Goal: Communication & Community: Answer question/provide support

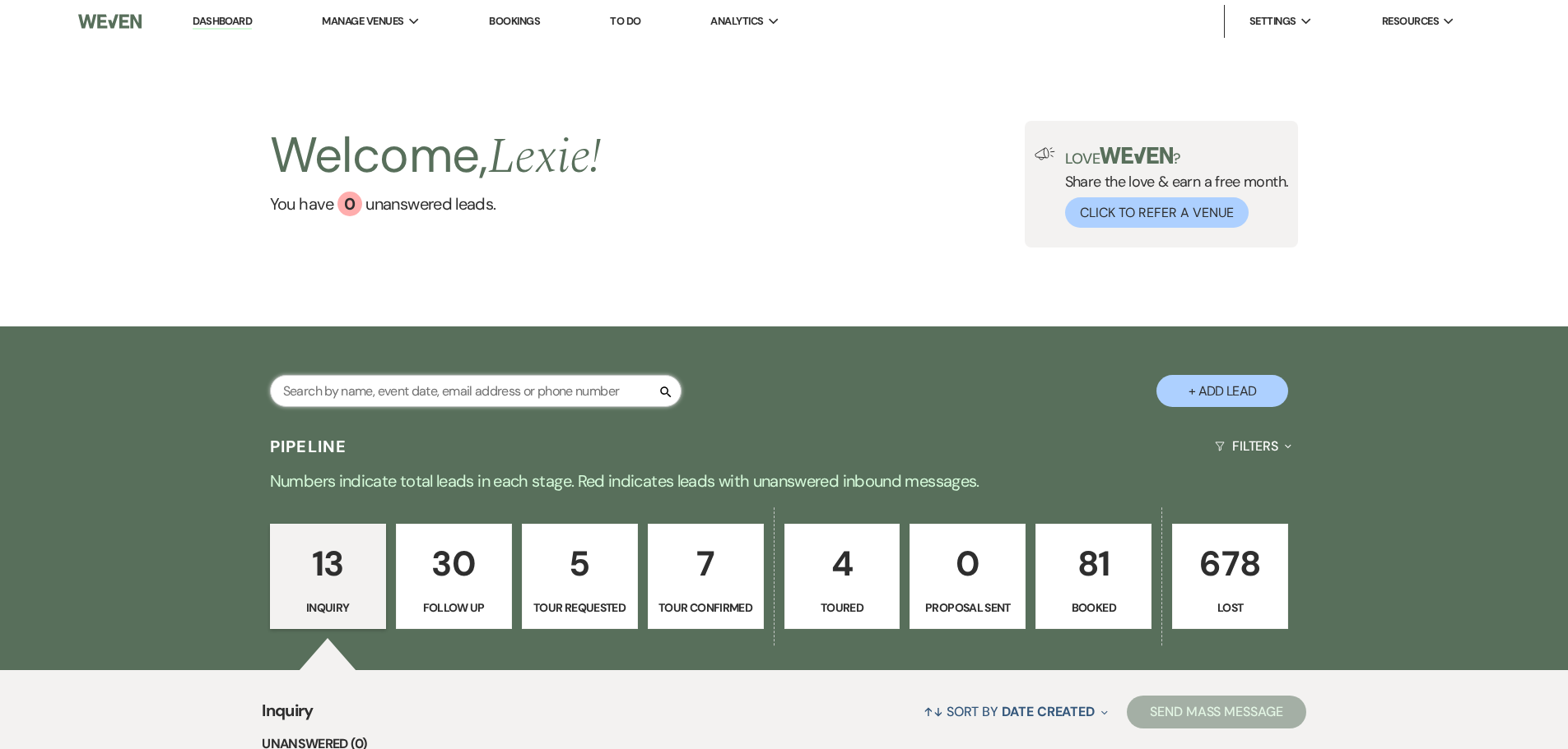
click at [418, 392] on input "text" at bounding box center [475, 391] width 412 height 32
type input "[PERSON_NAME]"
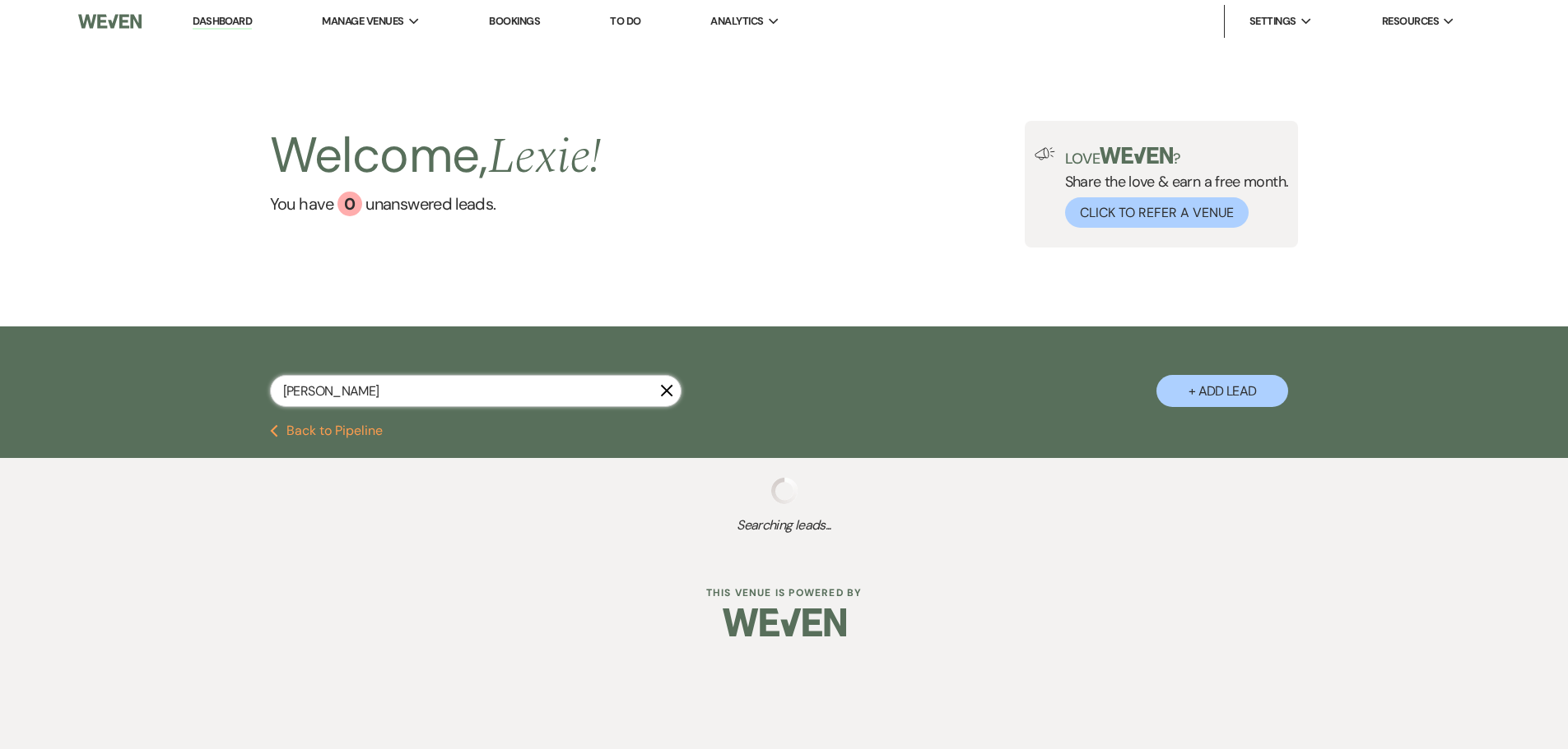
select select "9"
select select "8"
select select "5"
select select "8"
select select "5"
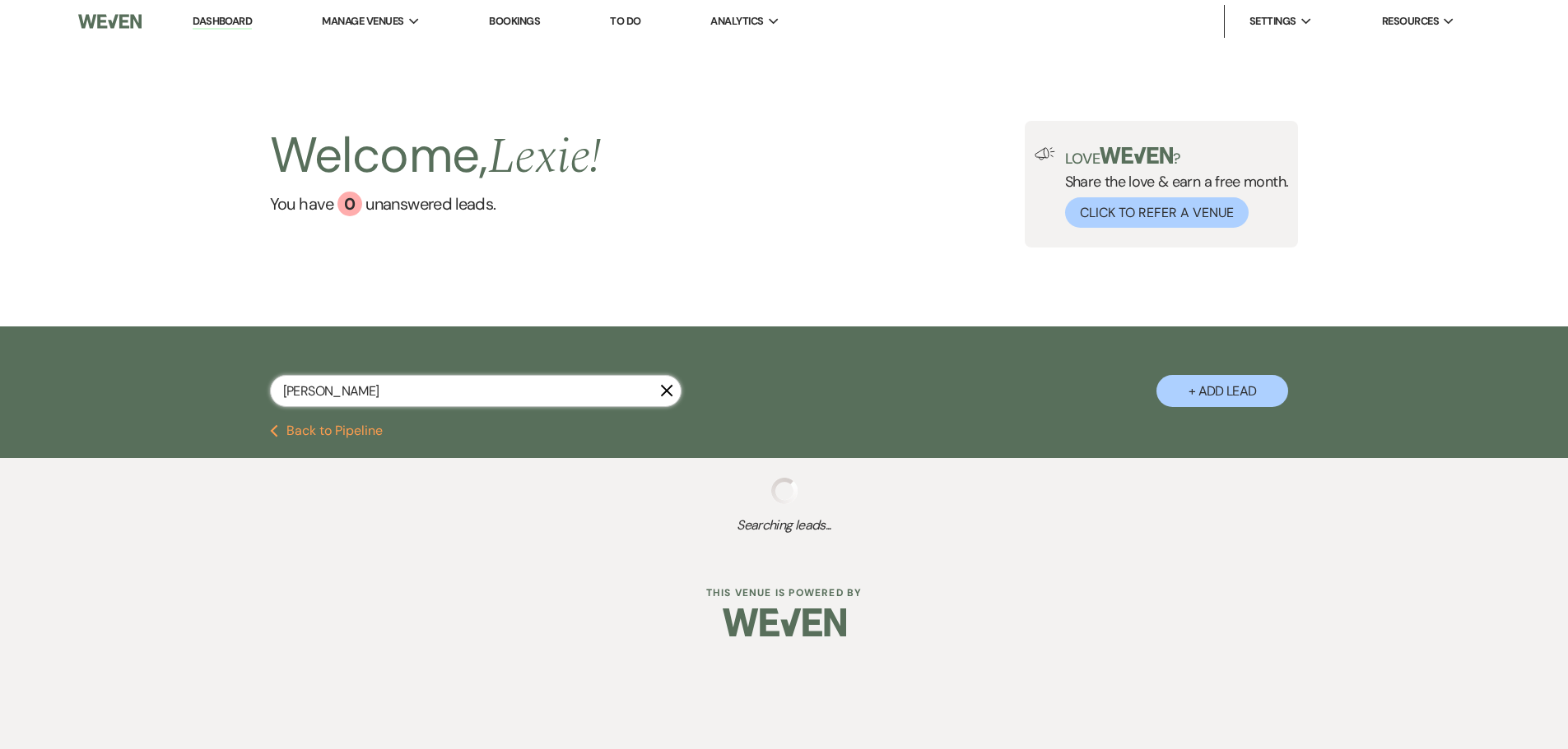
select select "8"
select select "5"
select select "8"
select select "6"
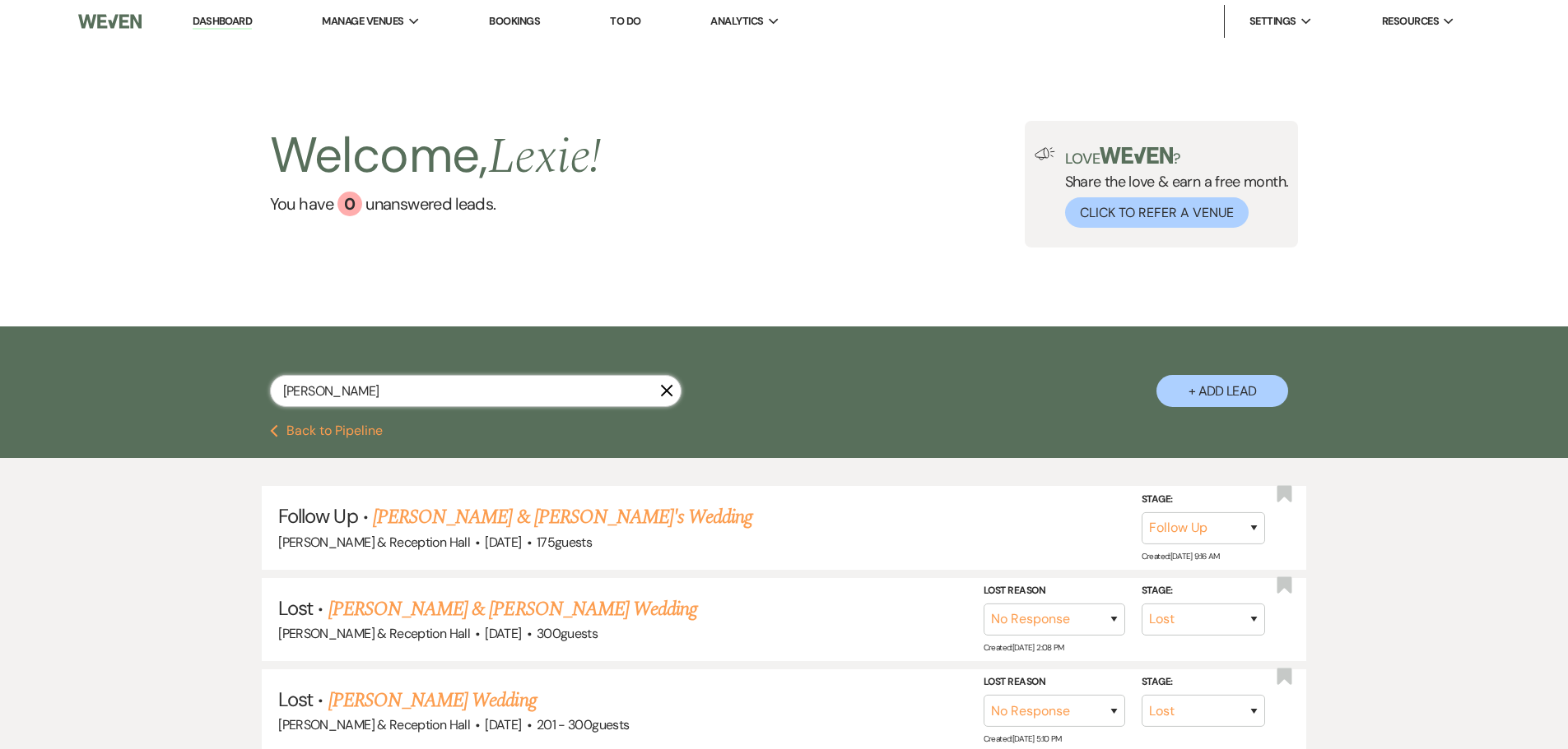
click at [418, 392] on input "[PERSON_NAME]" at bounding box center [475, 391] width 412 height 32
type input "[PERSON_NAME]"
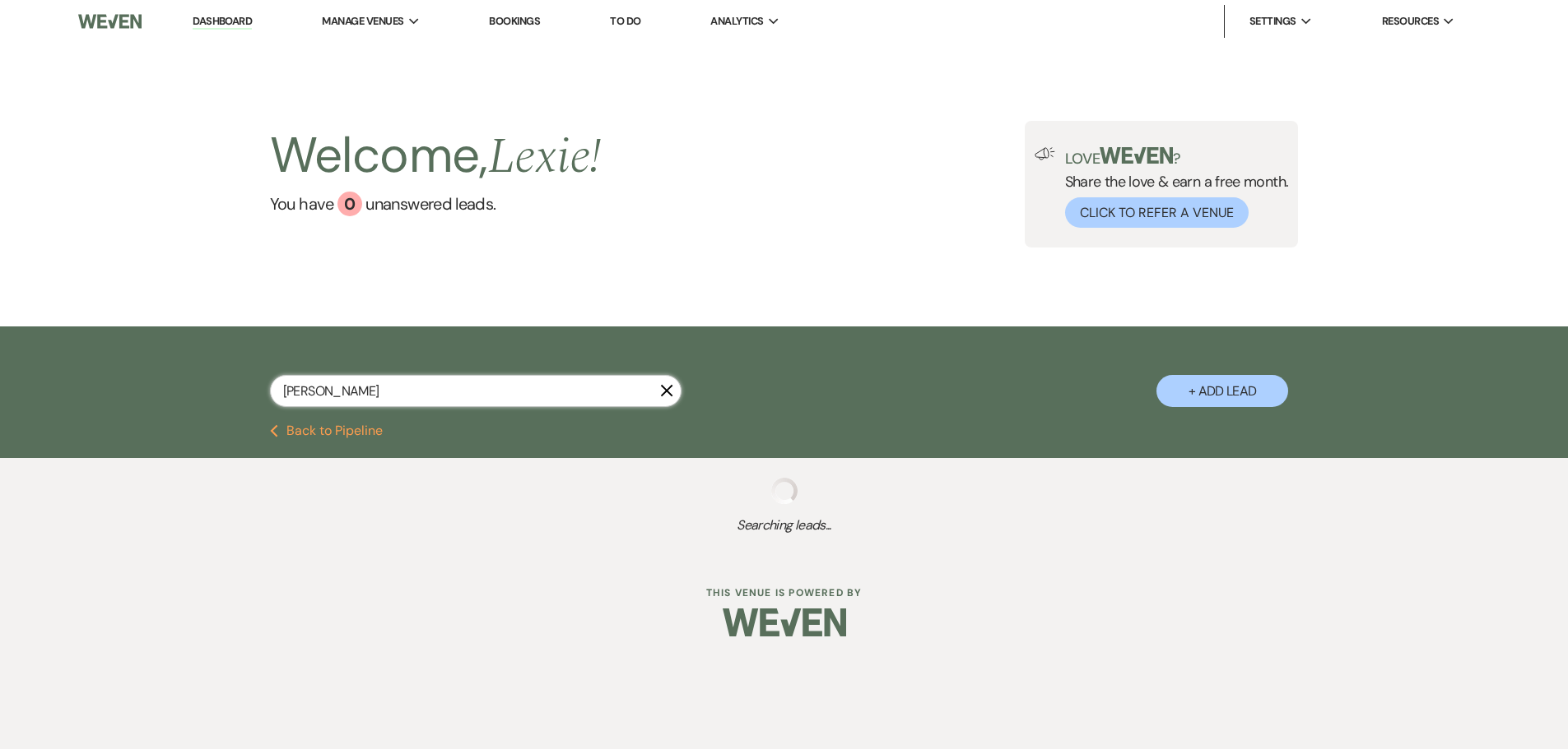
select select "9"
select select "8"
select select "5"
select select "8"
select select "5"
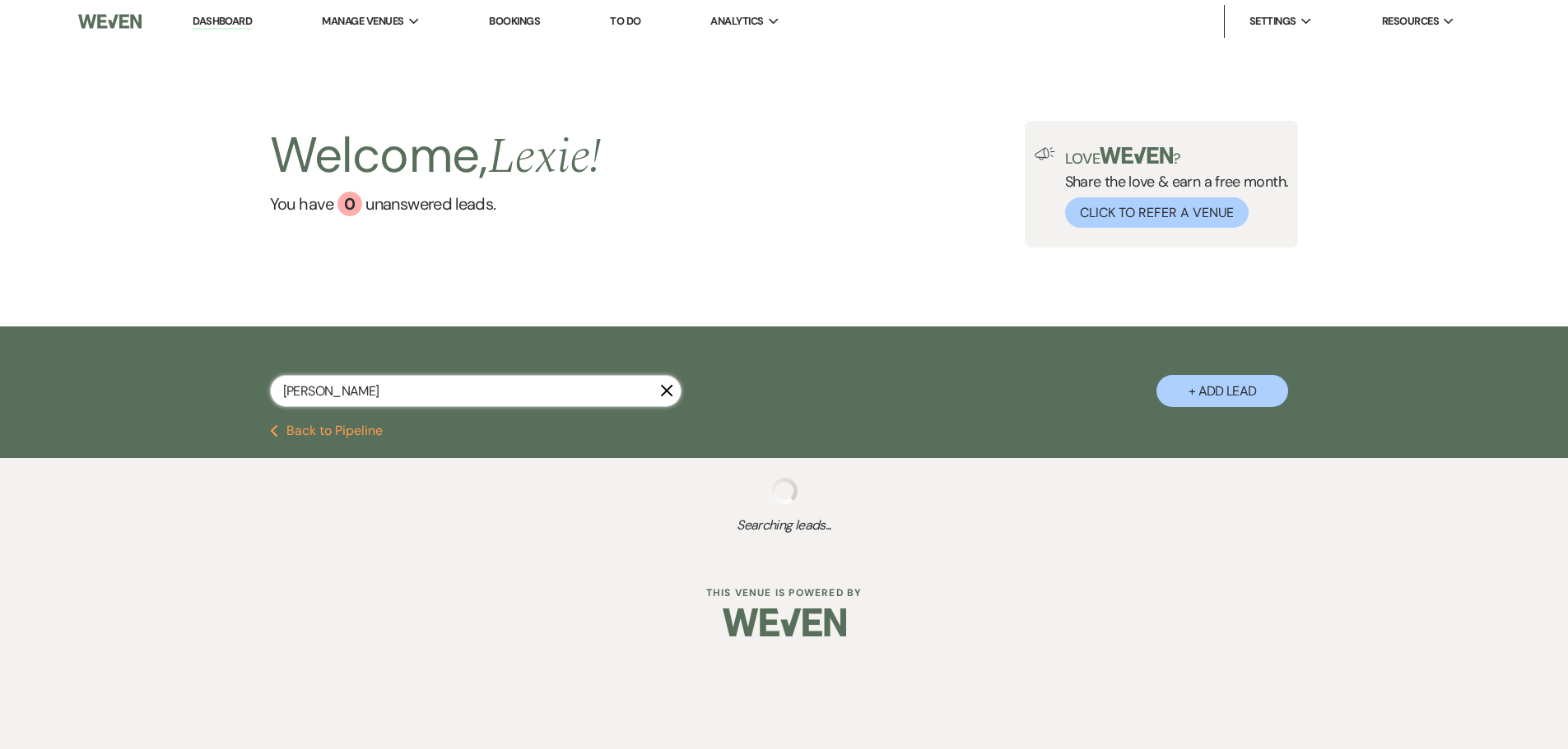
select select "8"
select select "5"
select select "8"
select select "6"
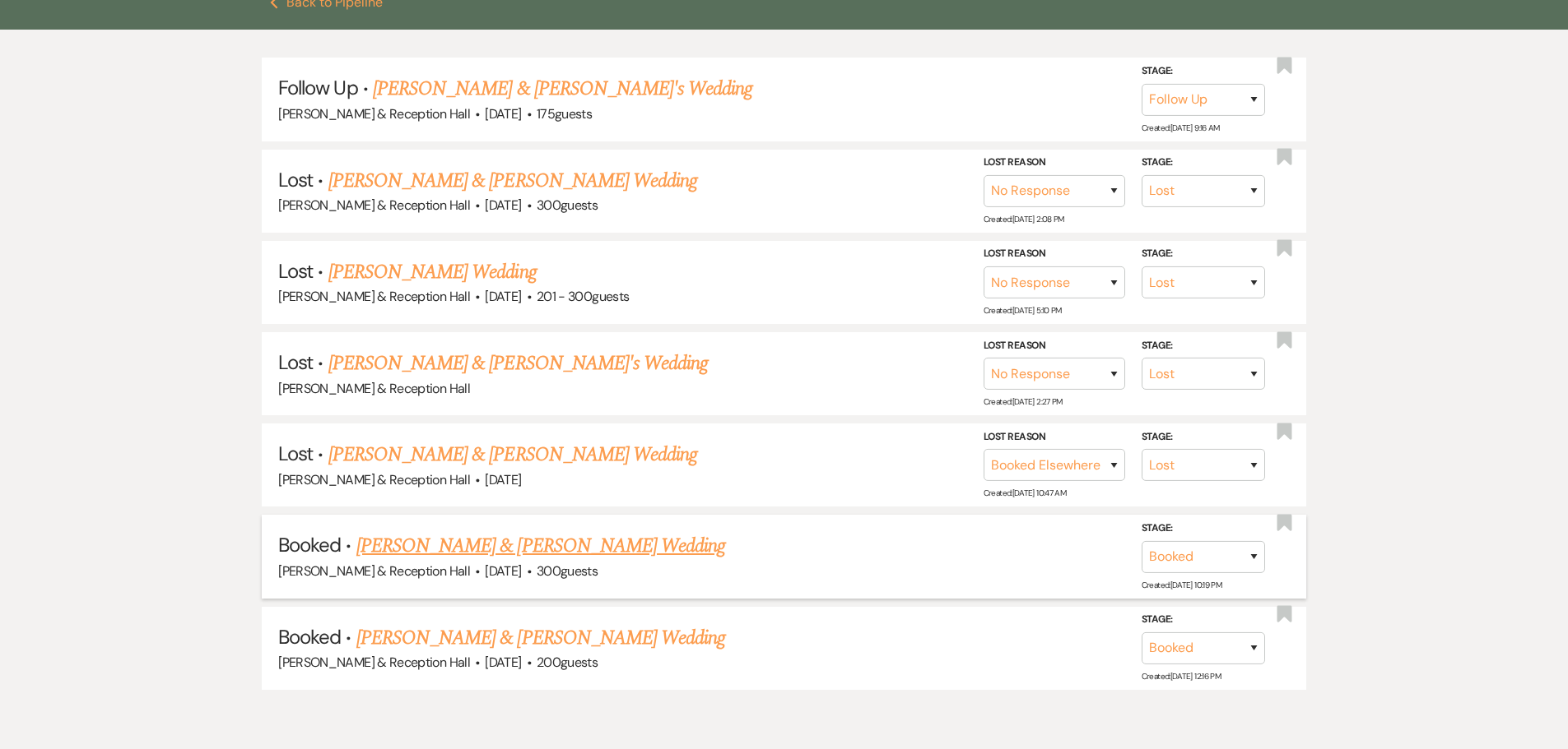
scroll to position [503, 0]
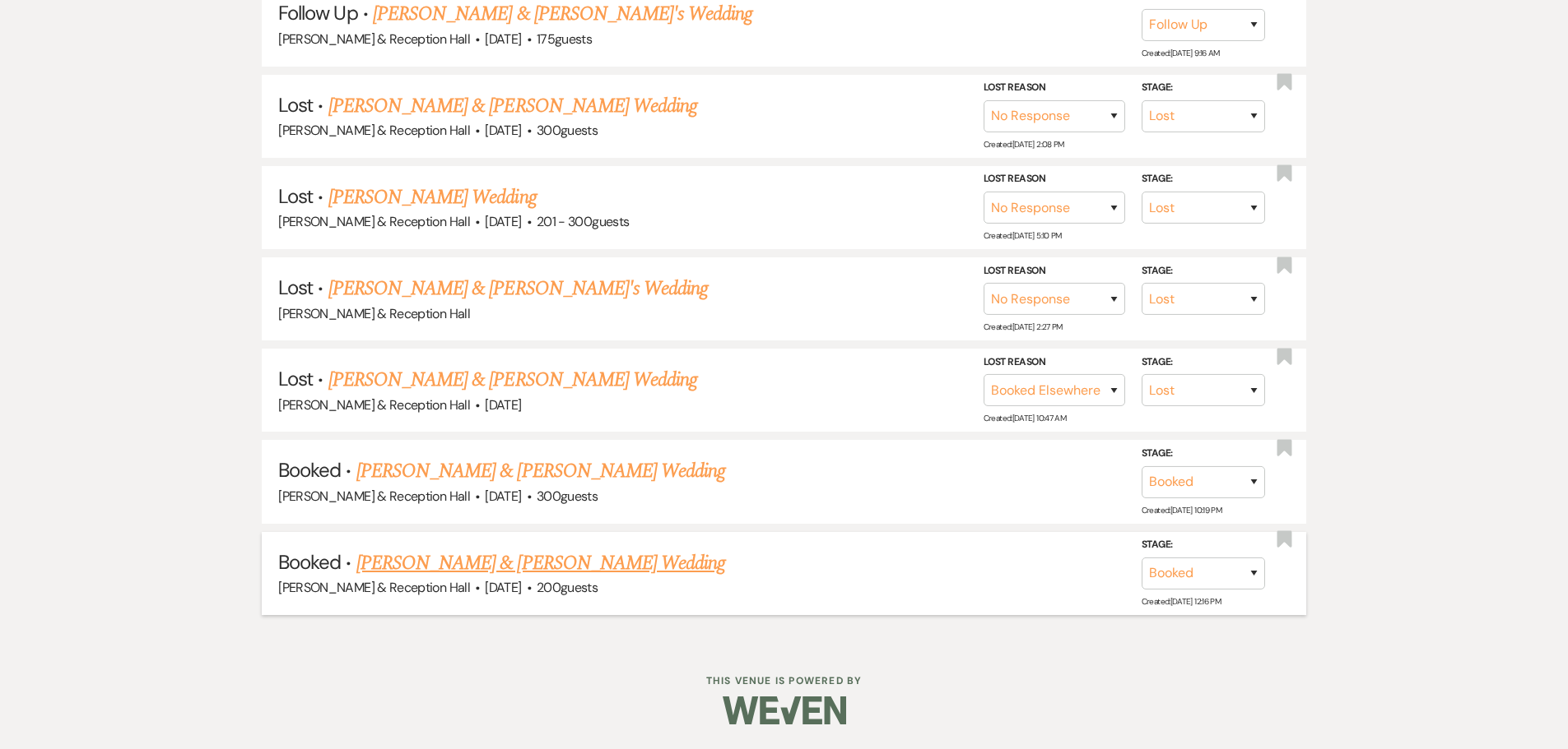
type input "[PERSON_NAME]"
click at [574, 581] on div "[PERSON_NAME] & Reception Hall · [DATE] · 200 guests" at bounding box center [784, 588] width 1011 height 22
click at [571, 561] on link "[PERSON_NAME] & [PERSON_NAME] Wedding" at bounding box center [540, 563] width 369 height 30
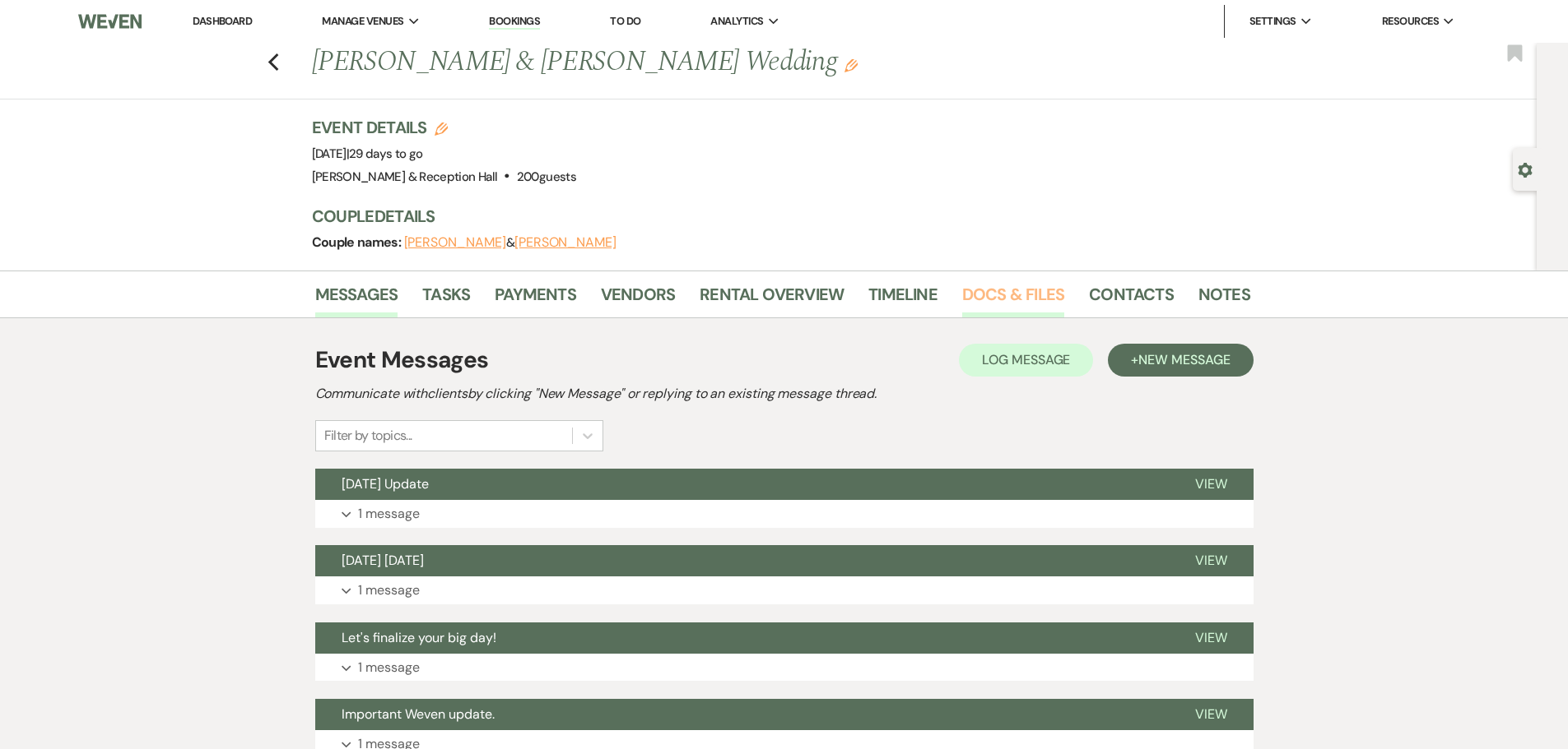
click at [998, 290] on link "Docs & Files" at bounding box center [1013, 299] width 102 height 37
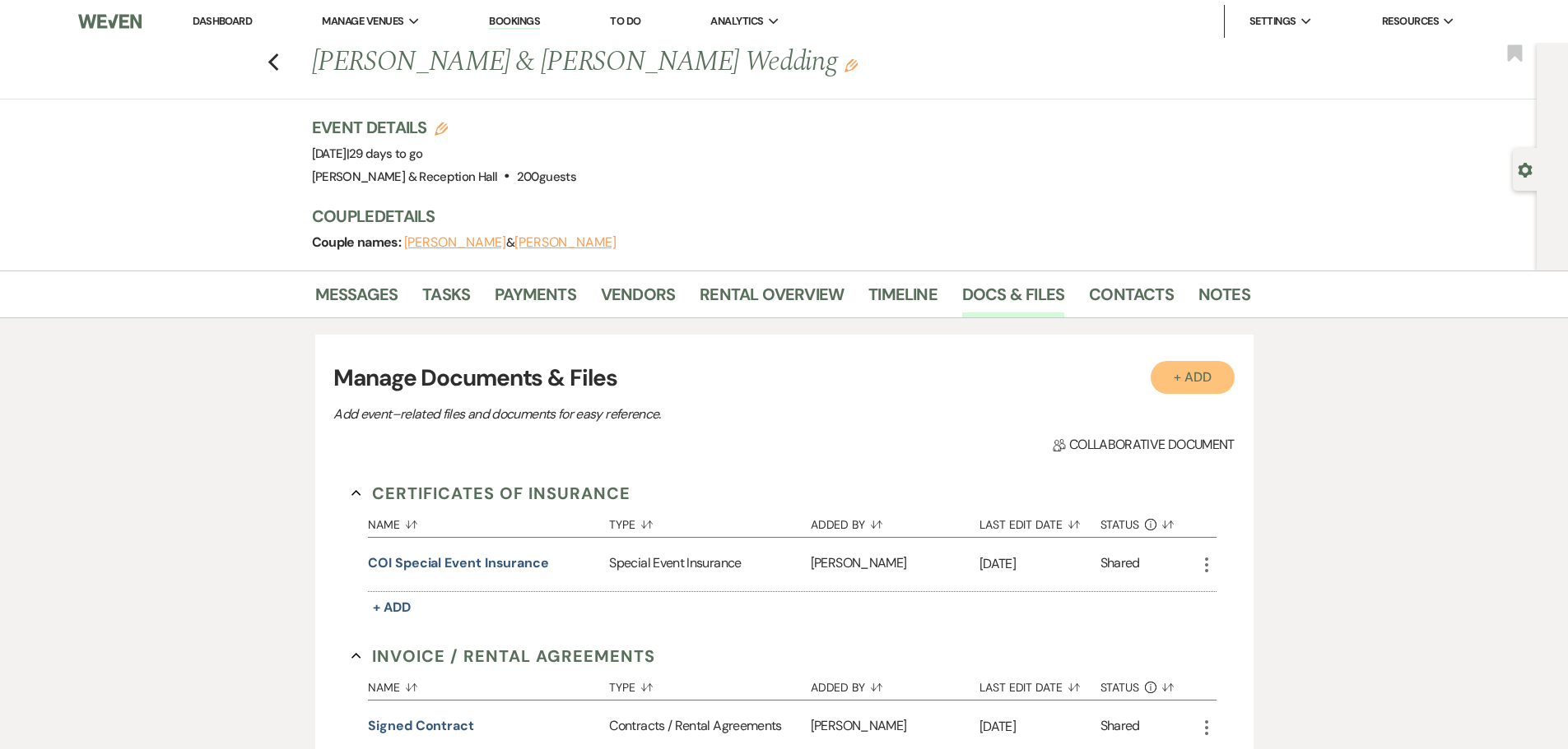
click at [1202, 370] on button "+ Add" at bounding box center [1193, 377] width 84 height 33
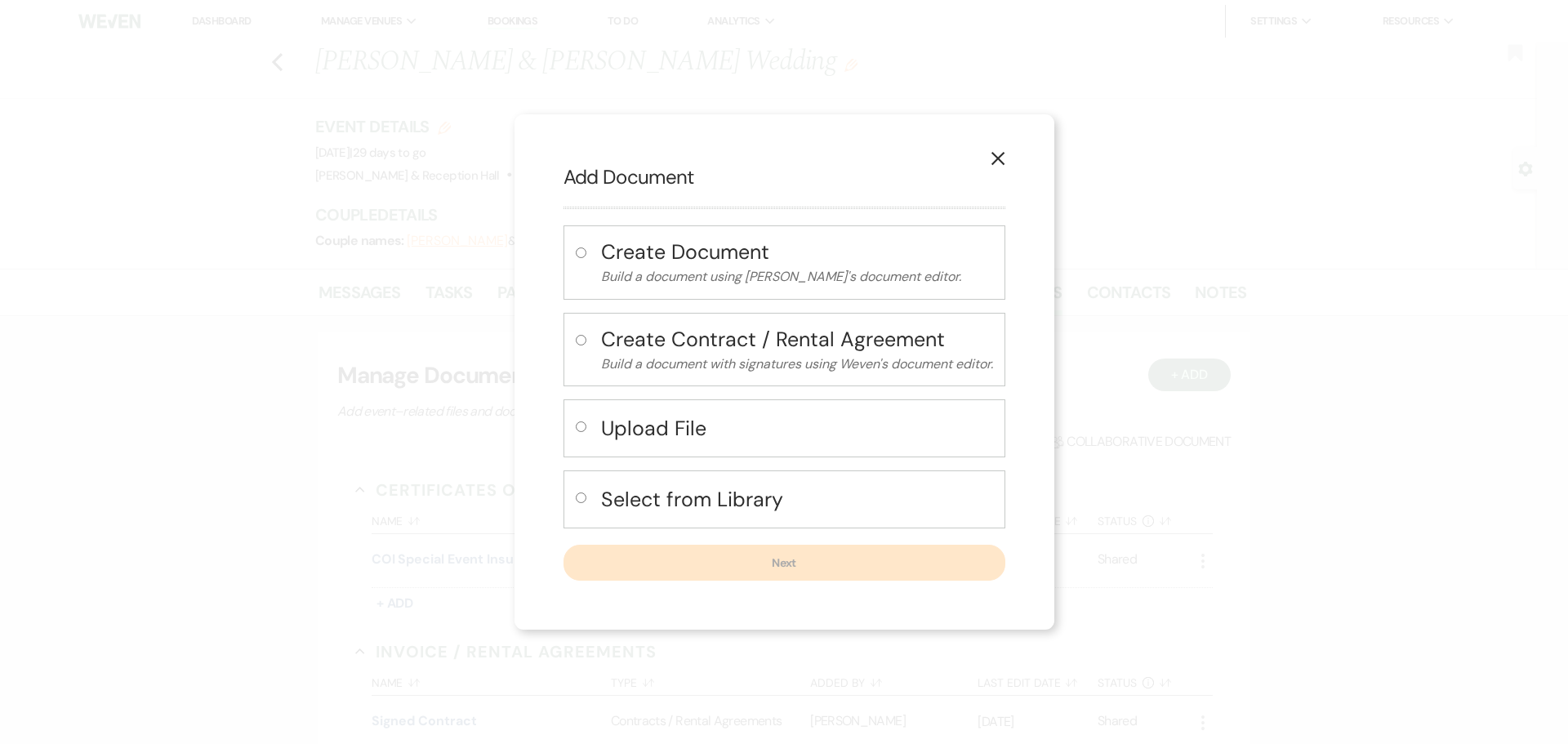
click at [616, 453] on div "Upload File" at bounding box center [784, 428] width 442 height 58
click at [584, 426] on label at bounding box center [584, 431] width 17 height 27
click at [584, 426] on input "radio" at bounding box center [581, 426] width 10 height 10
radio input "true"
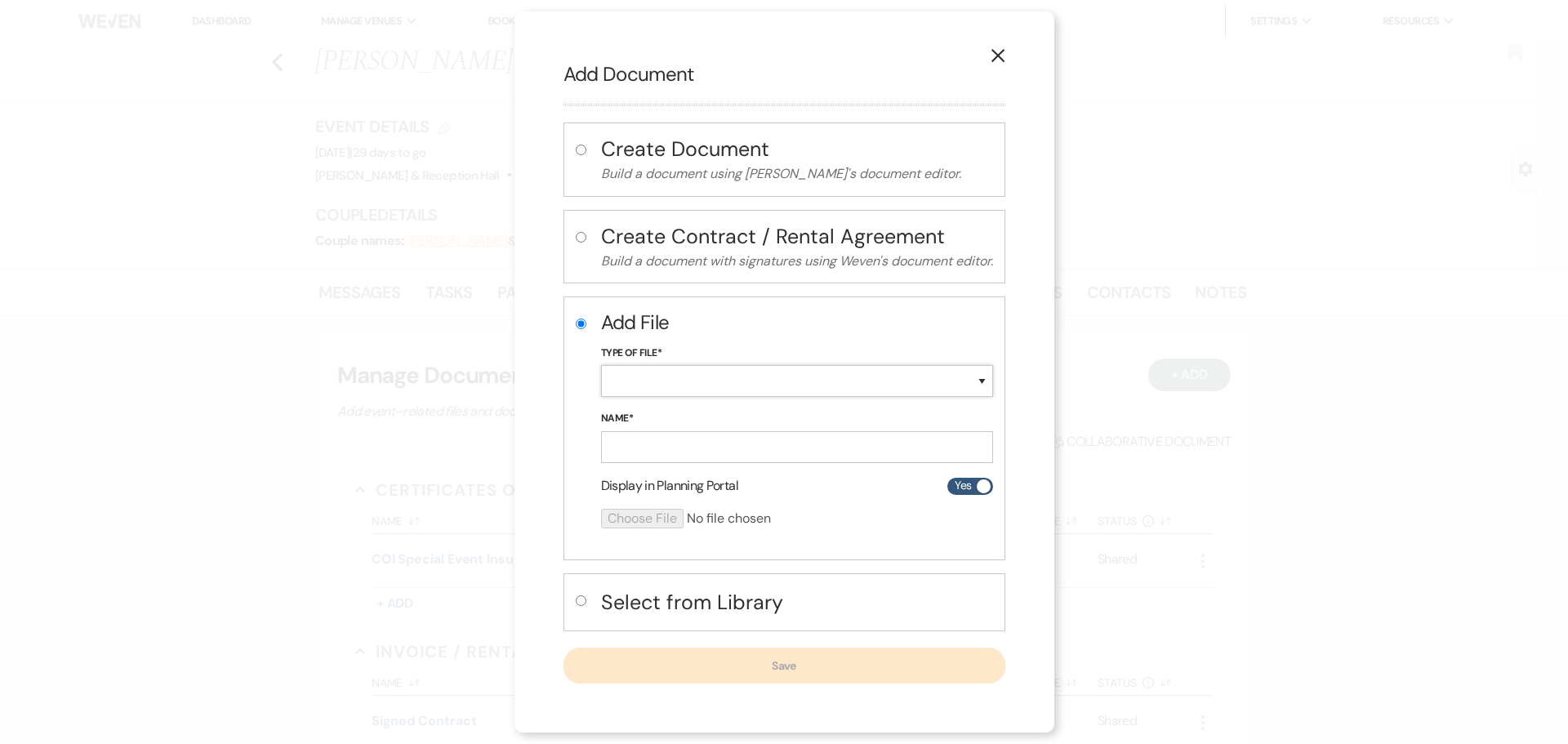
click at [660, 370] on select "Special Event Insurance Vendor Certificate of Insurance Contracts / Rental Agre…" at bounding box center [797, 381] width 392 height 32
select select "24"
click at [601, 365] on select "Special Event Insurance Vendor Certificate of Insurance Contracts / Rental Agre…" at bounding box center [797, 381] width 392 height 32
click at [663, 443] on input "Name*" at bounding box center [797, 447] width 392 height 32
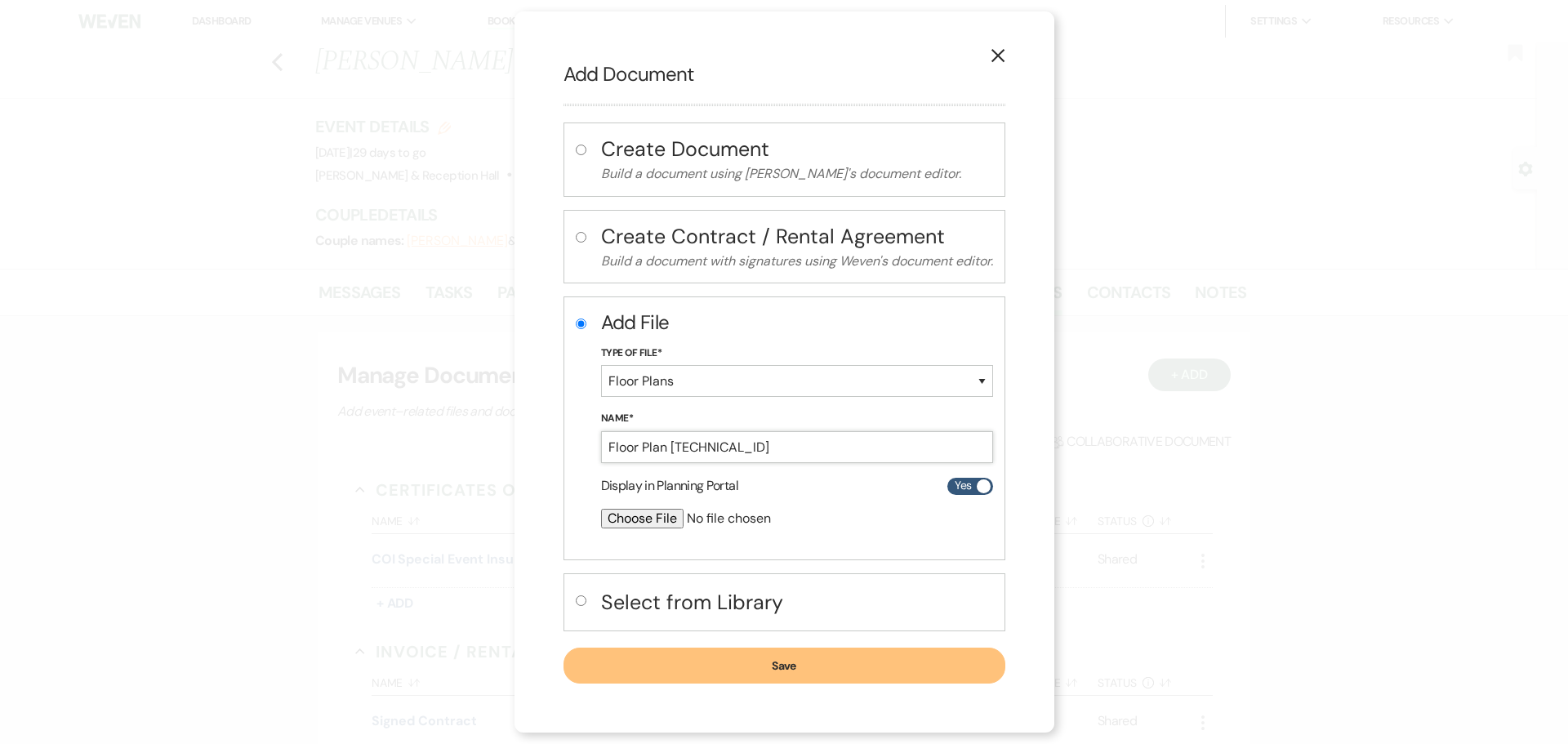
type input "Floor Plan [TECHNICAL_ID]"
click at [667, 521] on input "file" at bounding box center [754, 519] width 305 height 20
type input "C:\fakepath\[DATE] Floor Plan .png"
click at [698, 665] on button "Save" at bounding box center [784, 667] width 442 height 36
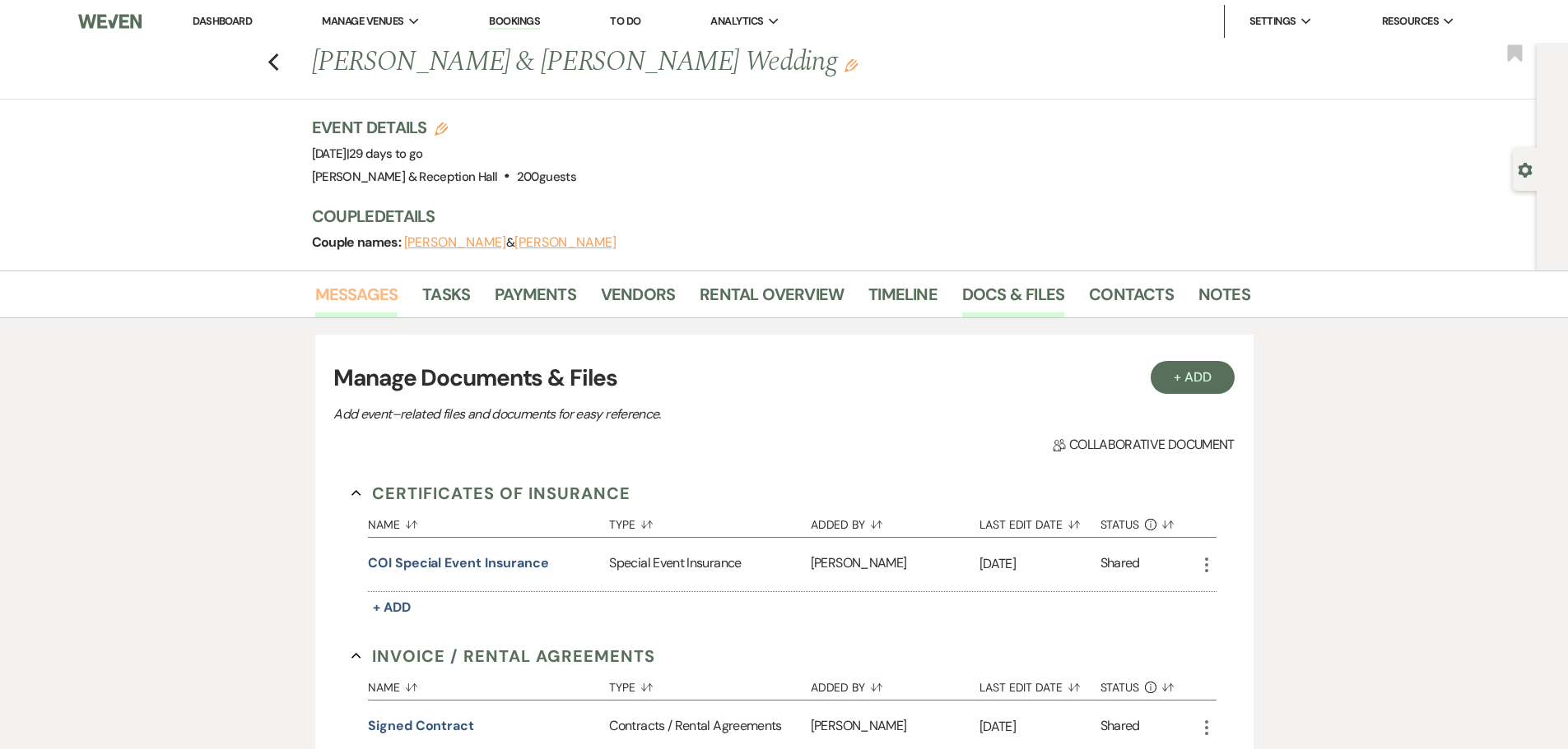
click at [383, 291] on link "Messages" at bounding box center [356, 299] width 83 height 37
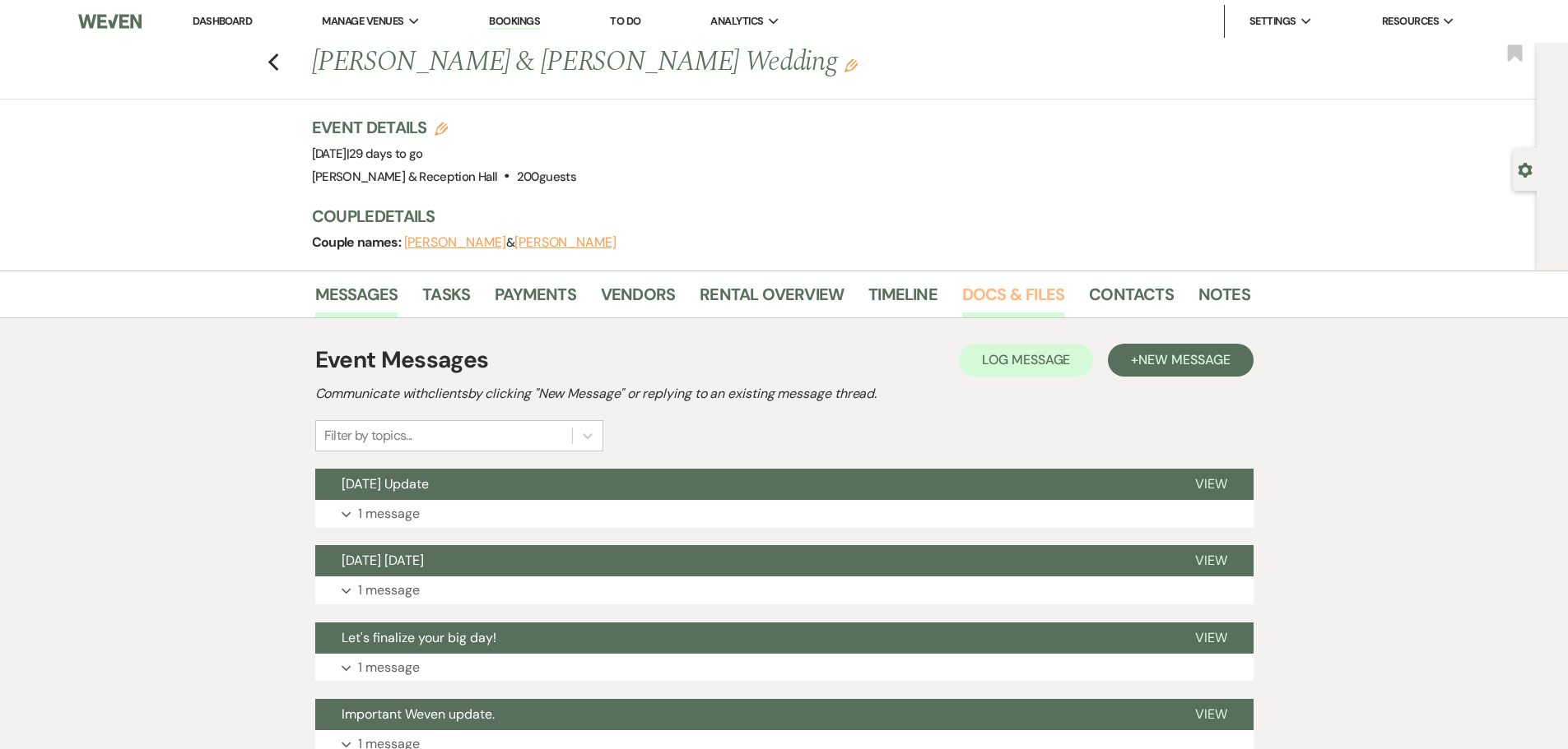
click at [1037, 295] on link "Docs & Files" at bounding box center [1013, 299] width 102 height 37
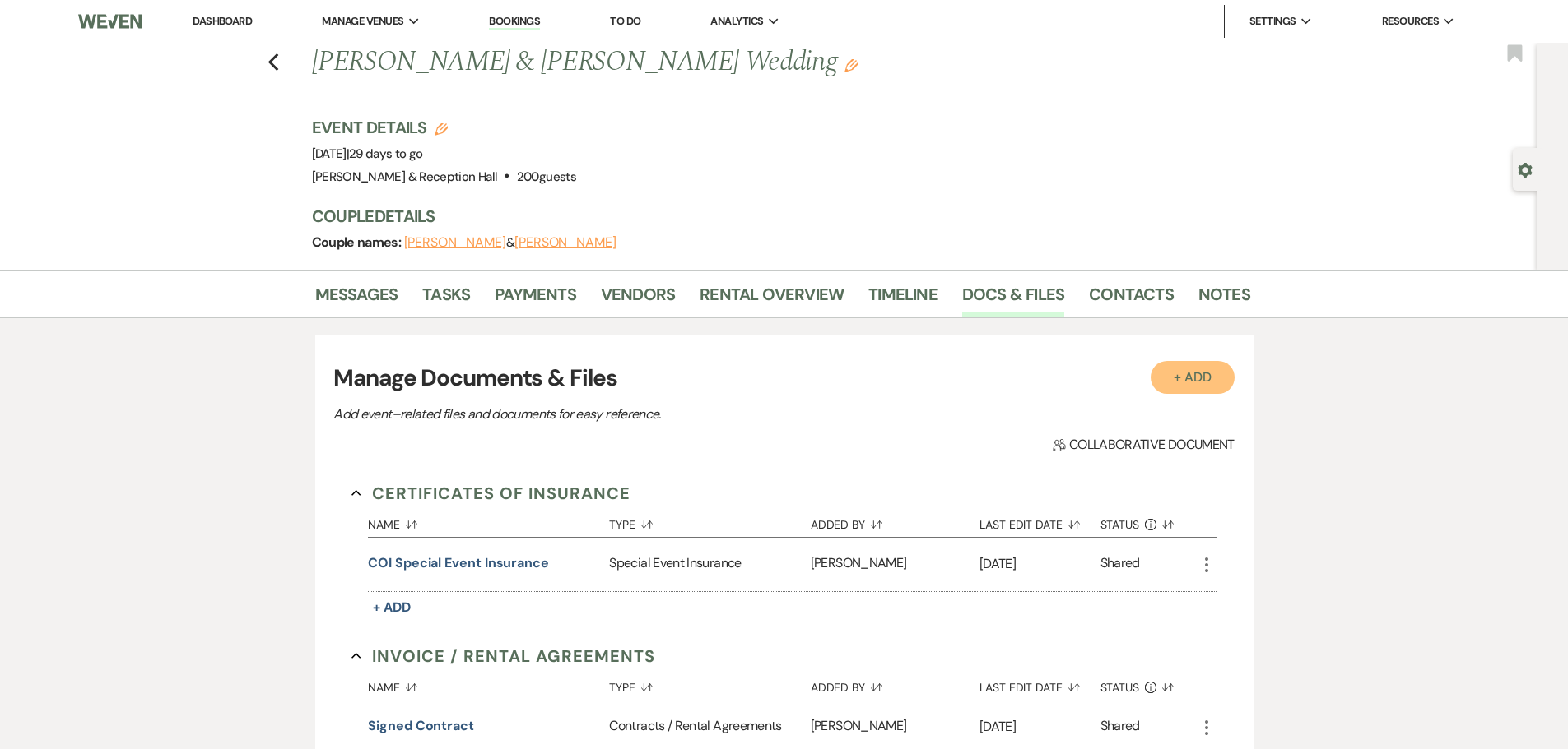
click at [1198, 375] on button "+ Add" at bounding box center [1193, 377] width 84 height 33
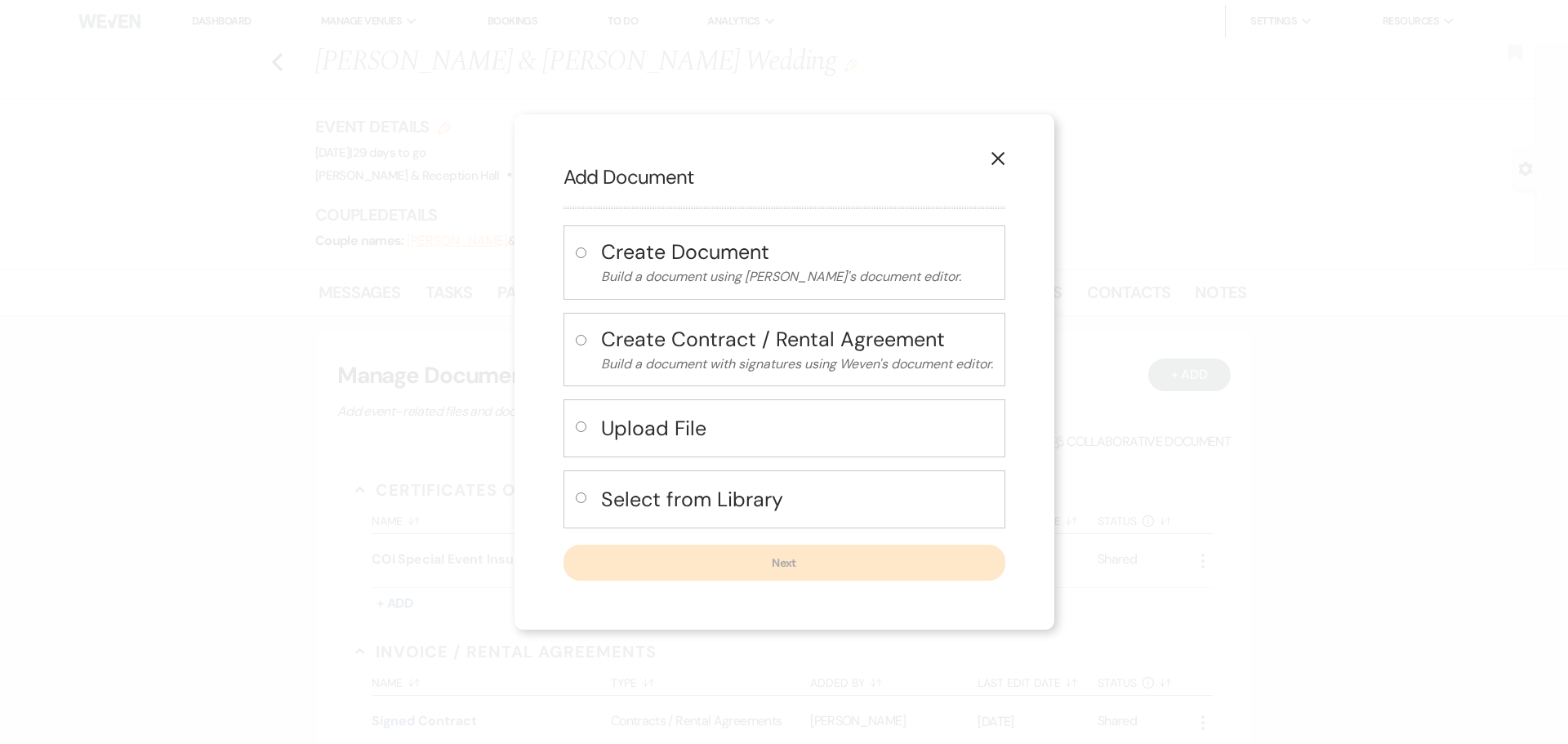
click at [591, 436] on div "Upload File" at bounding box center [784, 428] width 442 height 58
click at [596, 433] on div "Upload File" at bounding box center [784, 428] width 442 height 58
click at [628, 425] on h4 "Upload File" at bounding box center [797, 428] width 392 height 29
radio input "true"
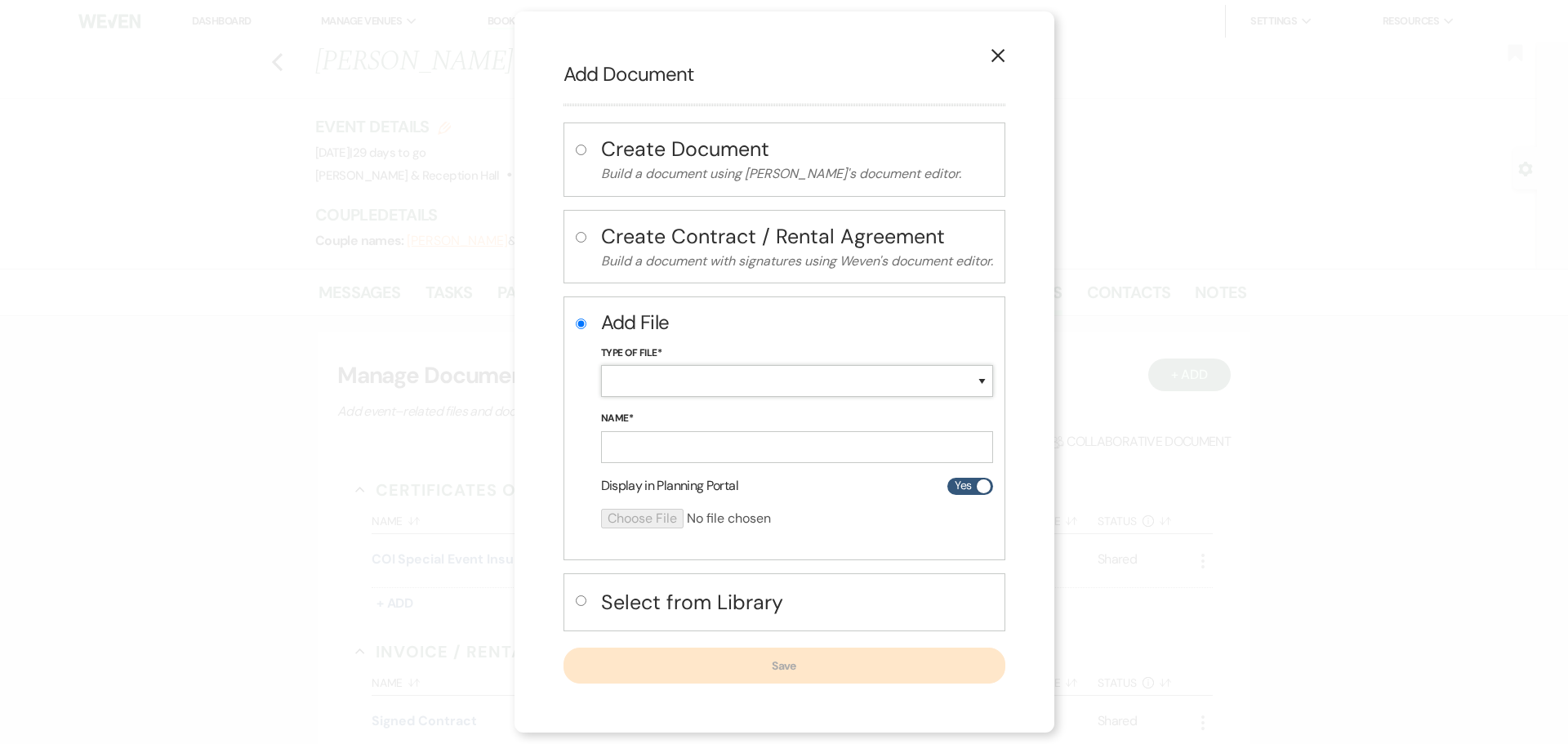
click at [659, 387] on select "Special Event Insurance Vendor Certificate of Insurance Contracts / Rental Agre…" at bounding box center [797, 381] width 392 height 32
select select "0"
click at [601, 365] on select "Special Event Insurance Vendor Certificate of Insurance Contracts / Rental Agre…" at bounding box center [797, 381] width 392 height 32
click at [650, 443] on input "Name*" at bounding box center [797, 447] width 392 height 32
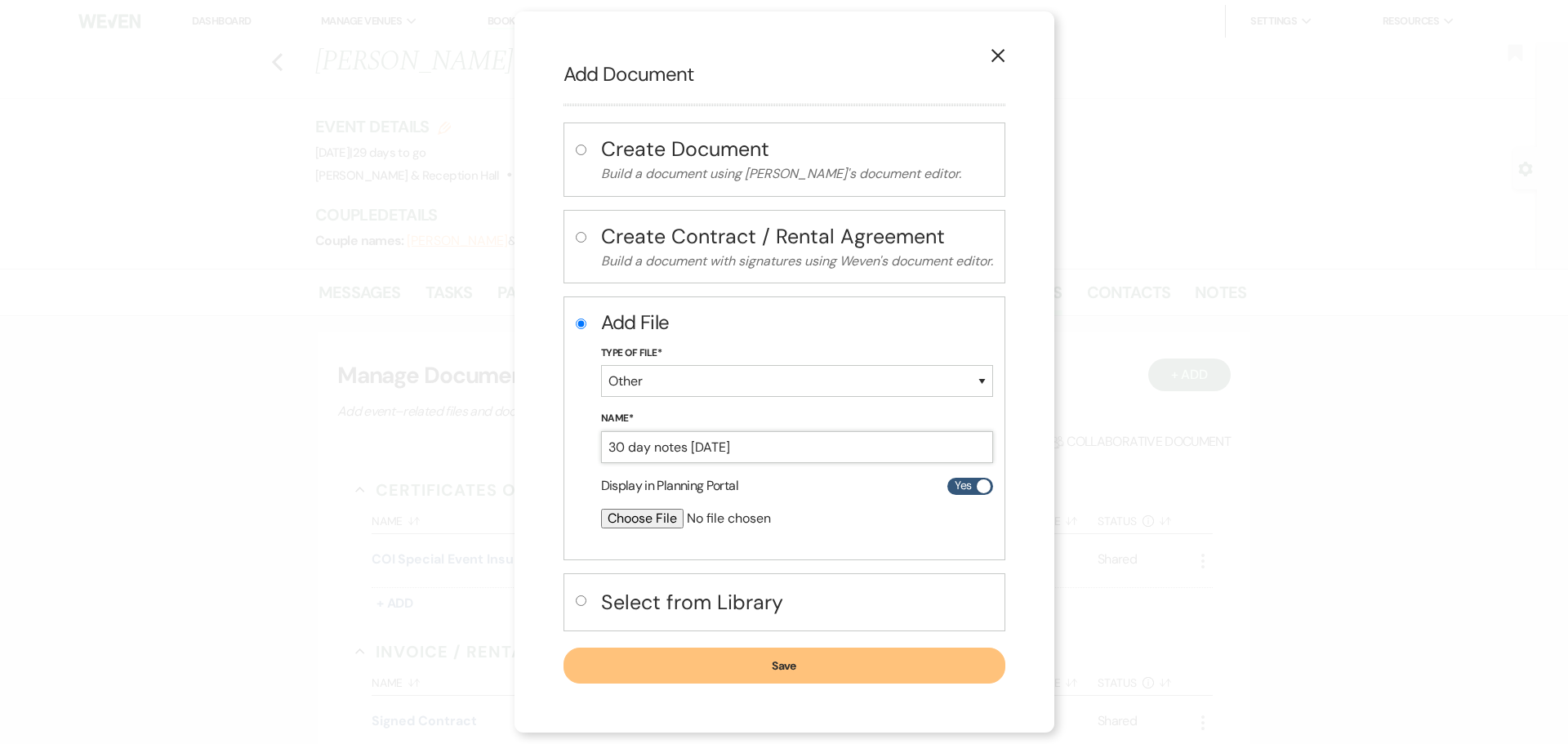
type input "30 day notes [DATE]"
click at [650, 523] on input "file" at bounding box center [754, 519] width 305 height 20
type input "C:\fakepath\30 day notes [PERSON_NAME] and [PERSON_NAME].pdf"
click at [689, 656] on button "Save" at bounding box center [784, 667] width 442 height 36
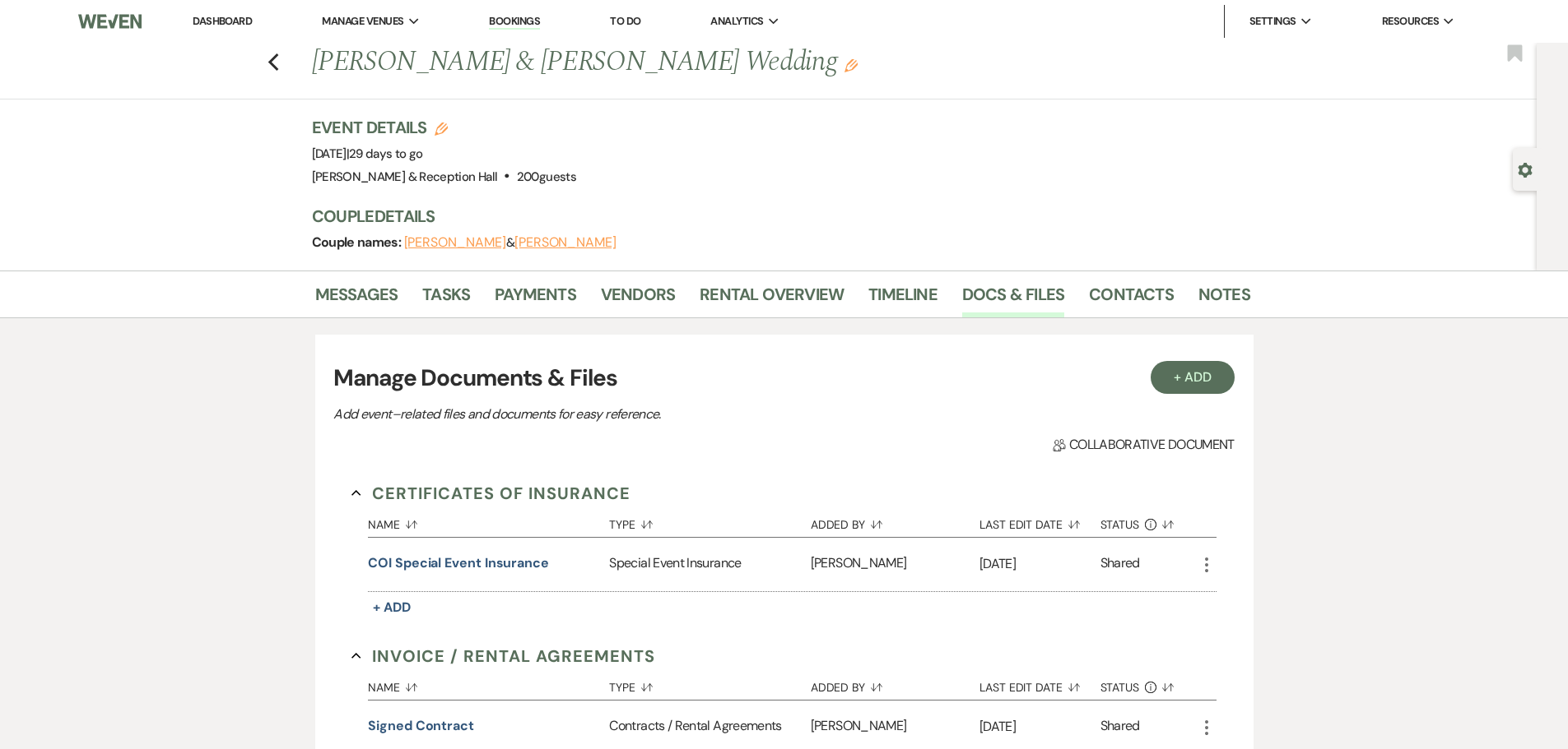
click at [378, 278] on li "Messages" at bounding box center [369, 298] width 108 height 39
click at [718, 297] on link "Rental Overview" at bounding box center [772, 299] width 144 height 37
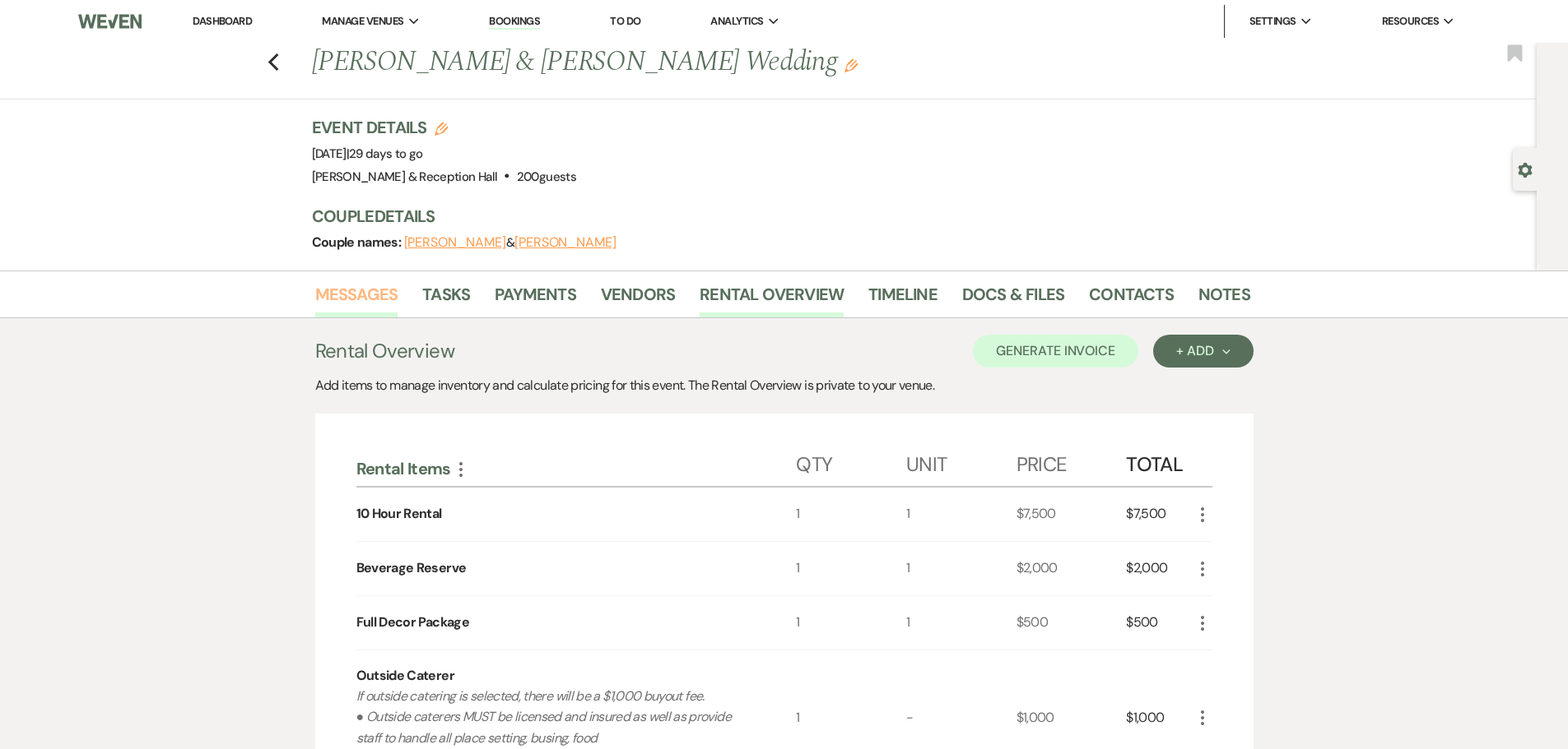
click at [354, 283] on link "Messages" at bounding box center [356, 299] width 83 height 37
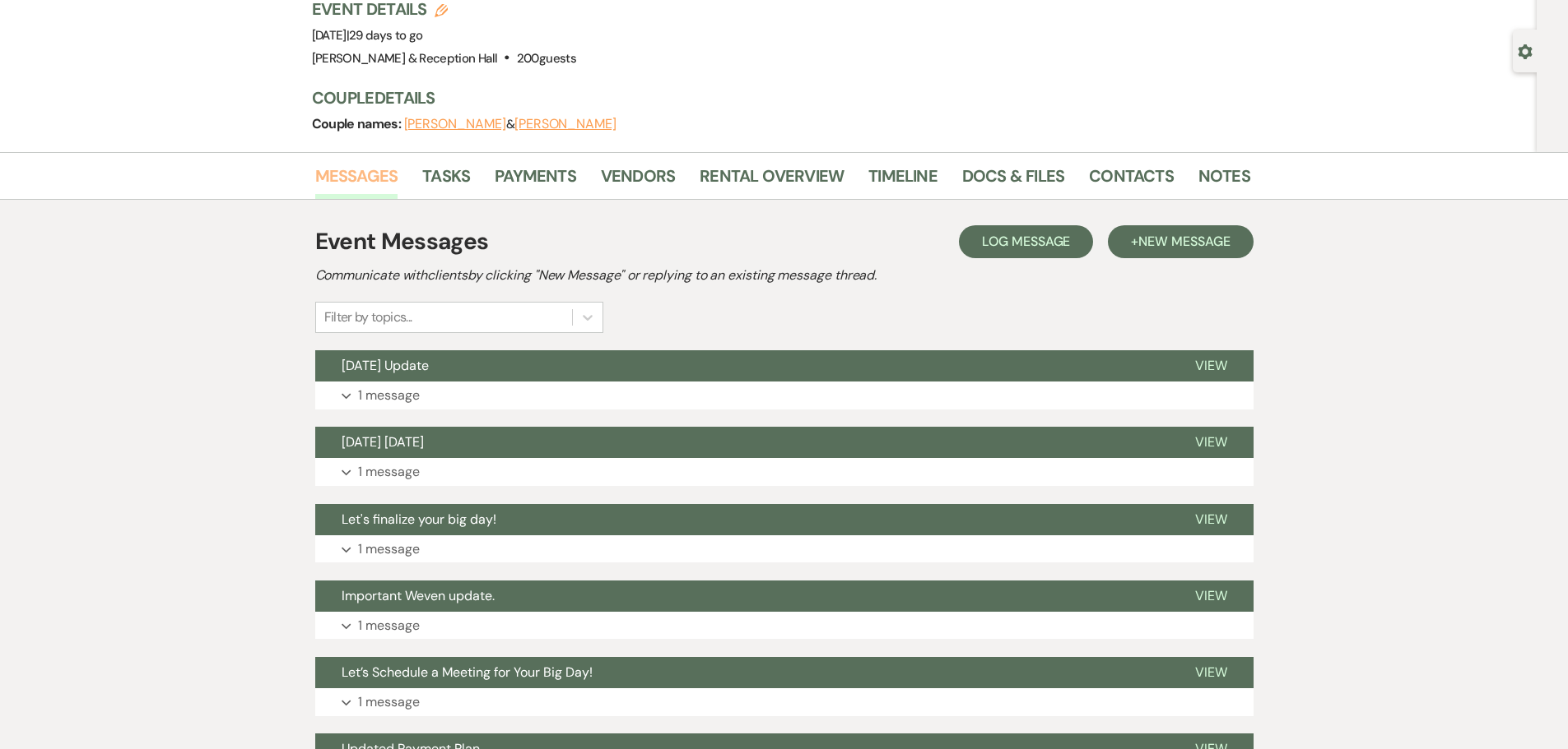
scroll to position [82, 0]
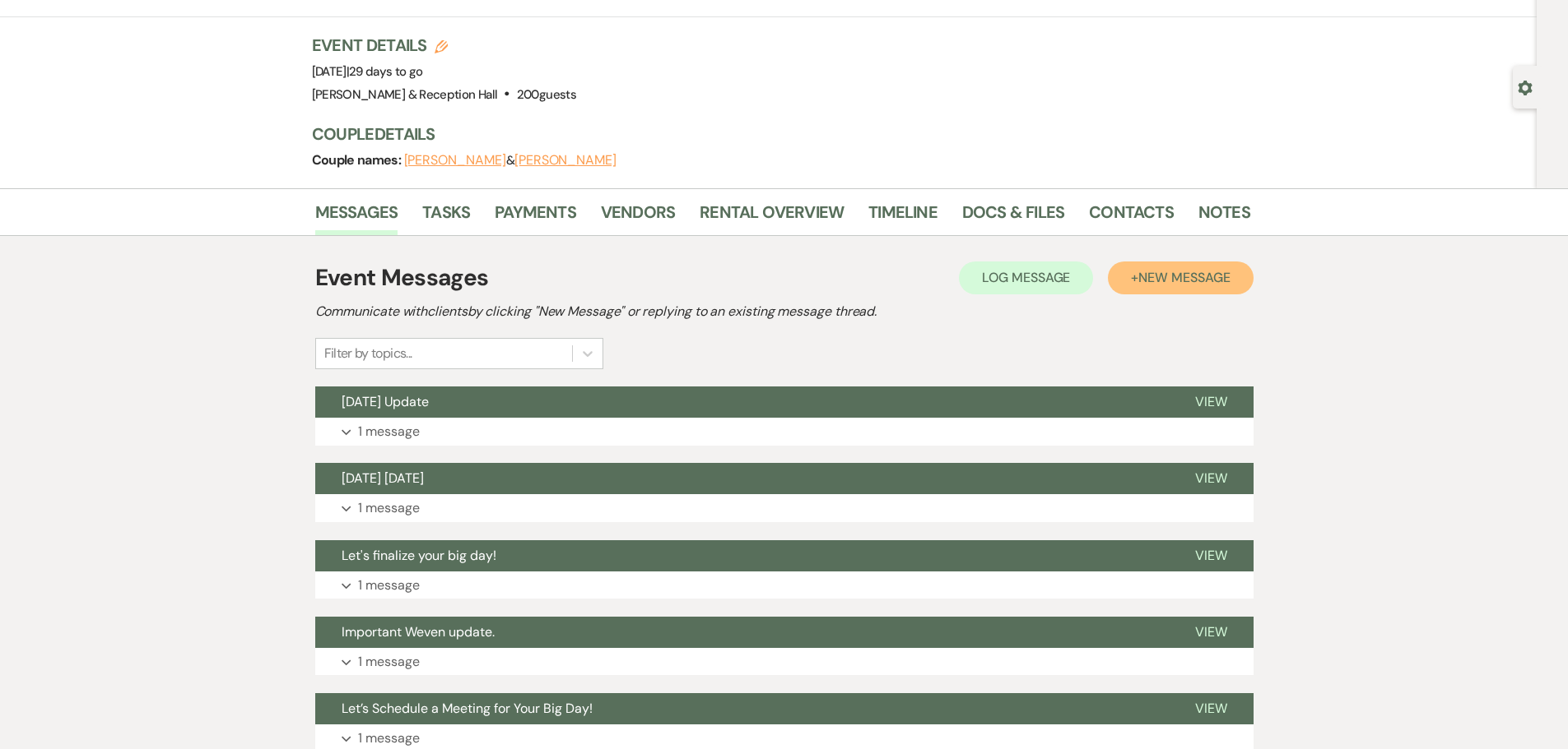
click at [1222, 290] on button "+ New Message" at bounding box center [1180, 277] width 144 height 33
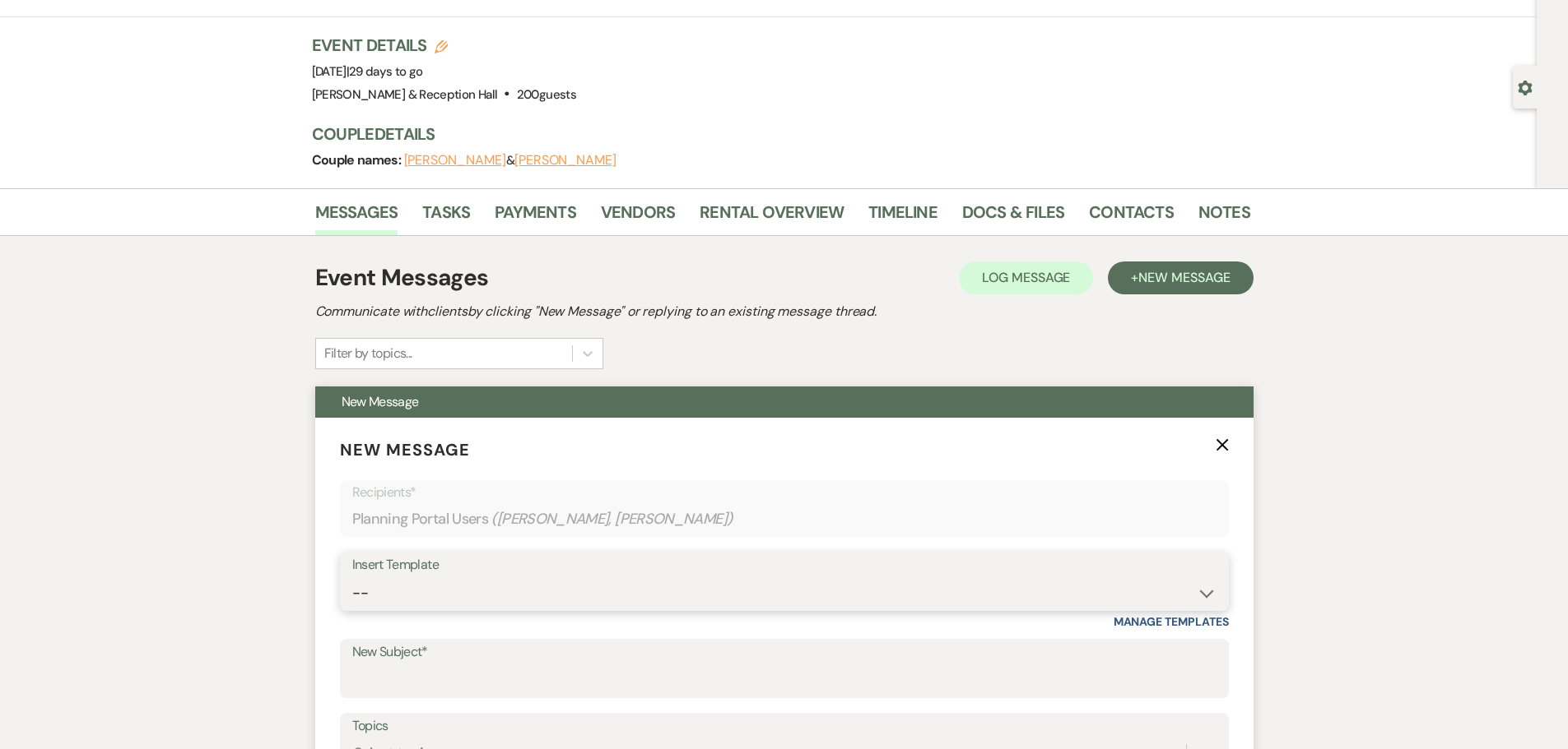
click at [446, 592] on select "-- Weven Planning Portal Introduction (Booked Events) Initial Inquiry Response …" at bounding box center [784, 593] width 864 height 32
select select "4829"
click at [353, 577] on select "-- Weven Planning Portal Introduction (Booked Events) Initial Inquiry Response …" at bounding box center [784, 593] width 864 height 32
type input "Follow-Up from Our 30-Day Meeting"
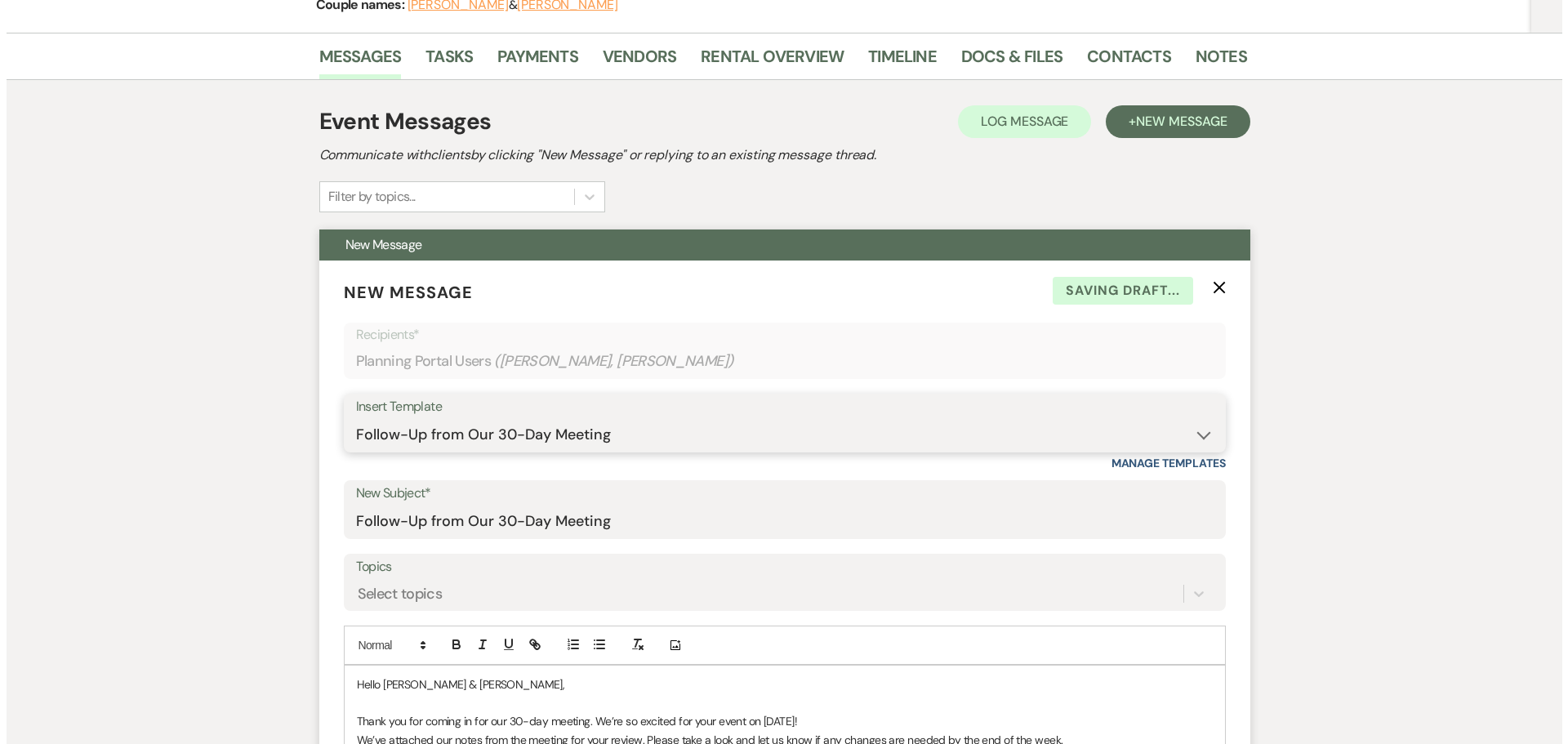
scroll to position [572, 0]
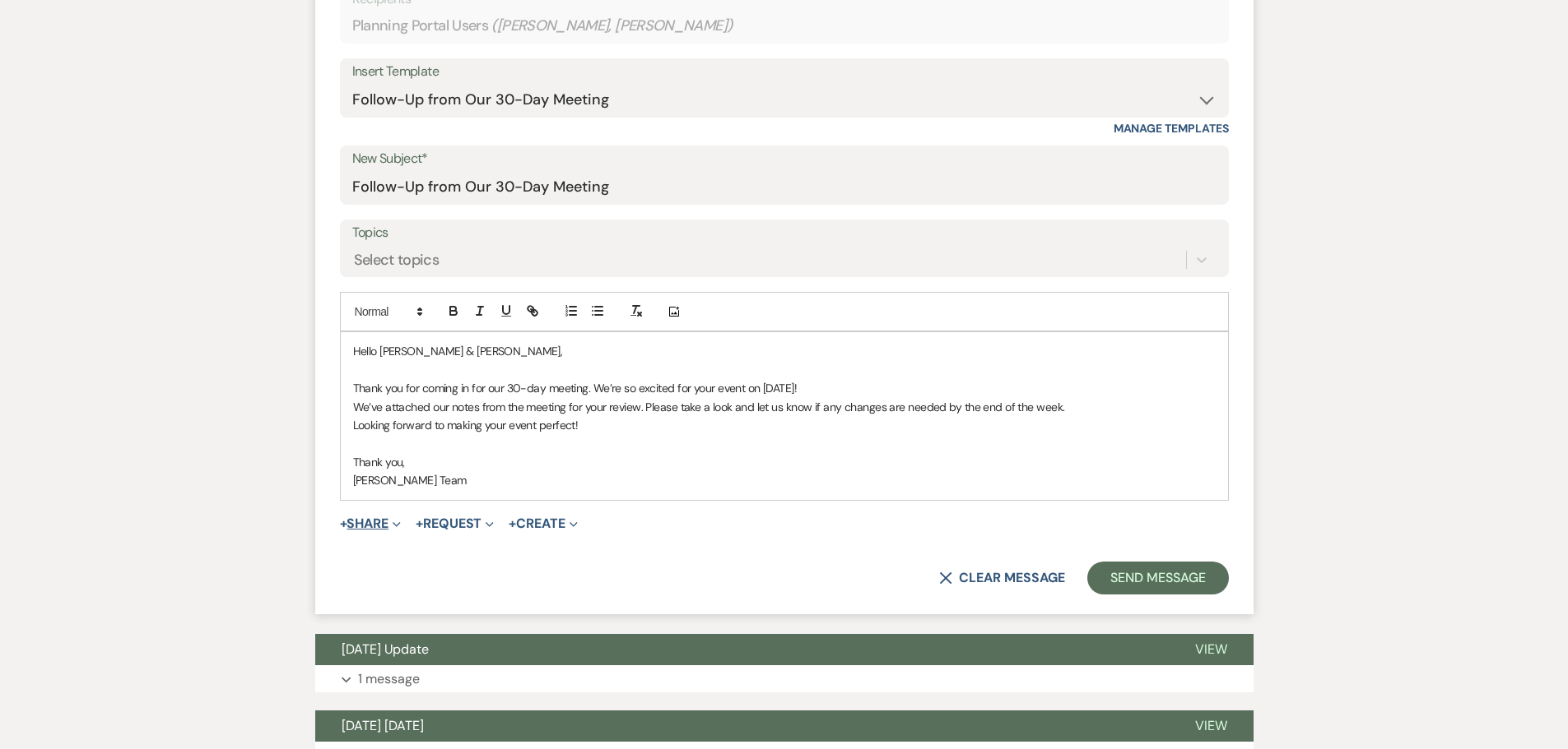
click at [389, 521] on button "+ Share Expand" at bounding box center [370, 524] width 62 height 13
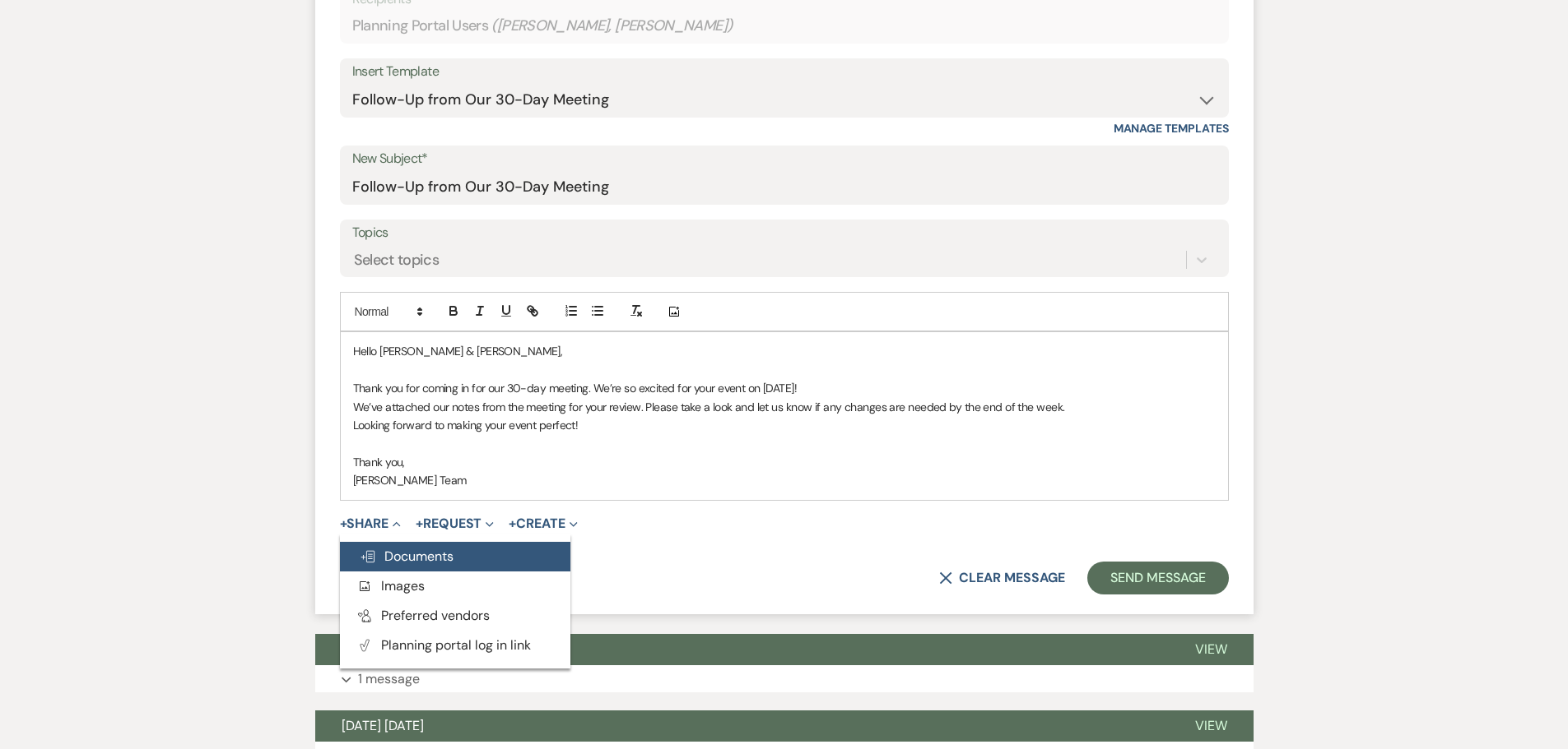
click at [391, 552] on span "Doc Upload Documents" at bounding box center [406, 556] width 94 height 17
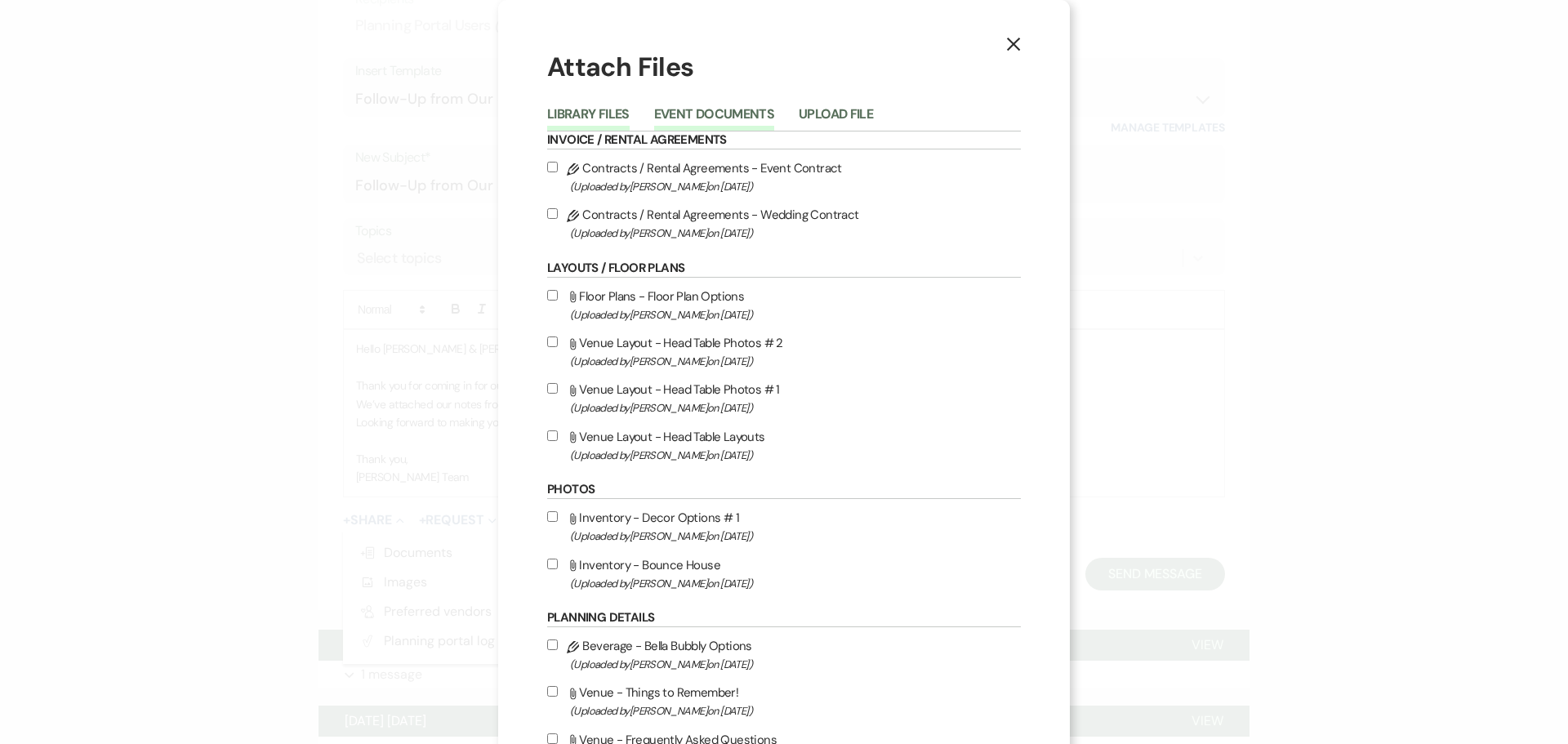
click at [727, 123] on button "Event Documents" at bounding box center [714, 119] width 120 height 23
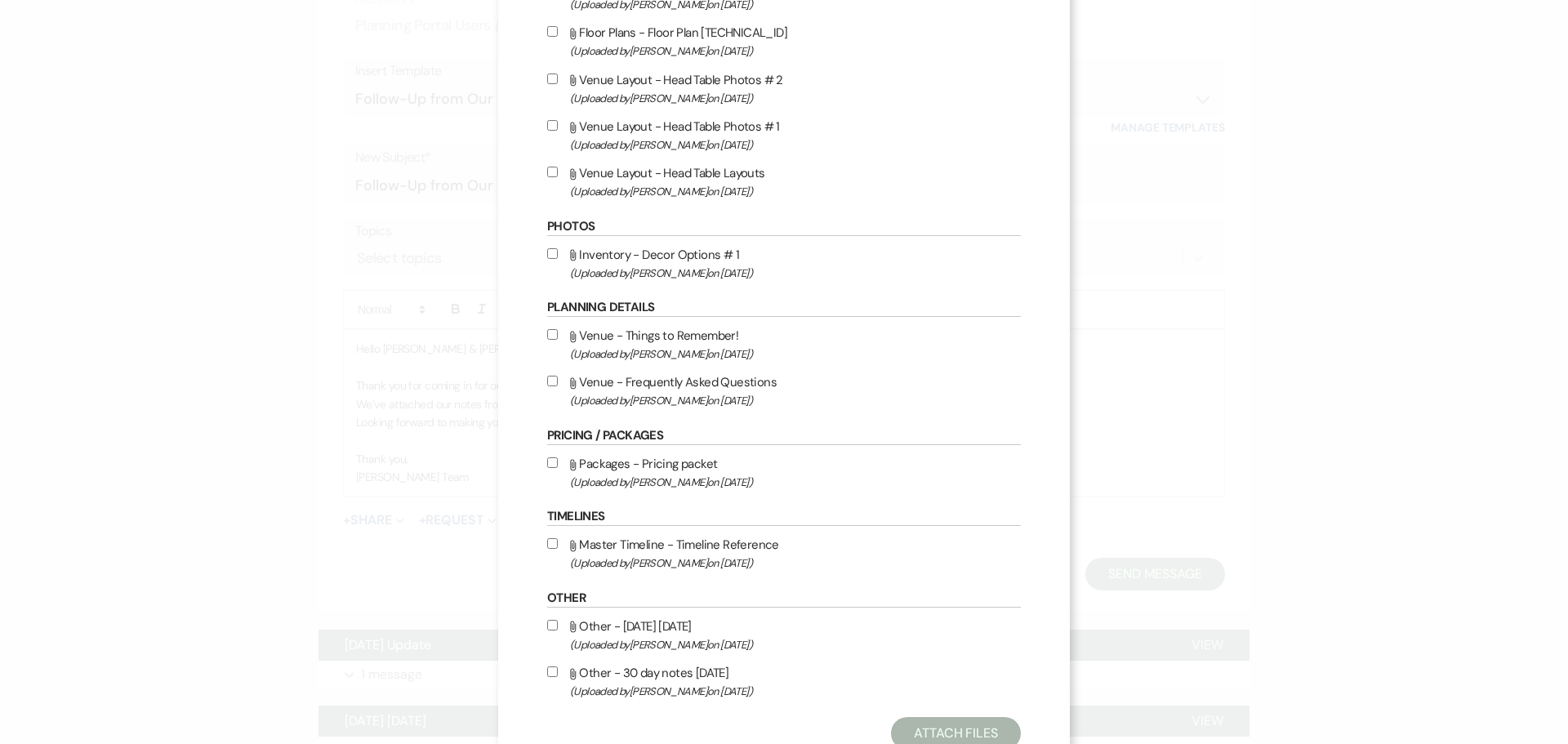
scroll to position [540, 0]
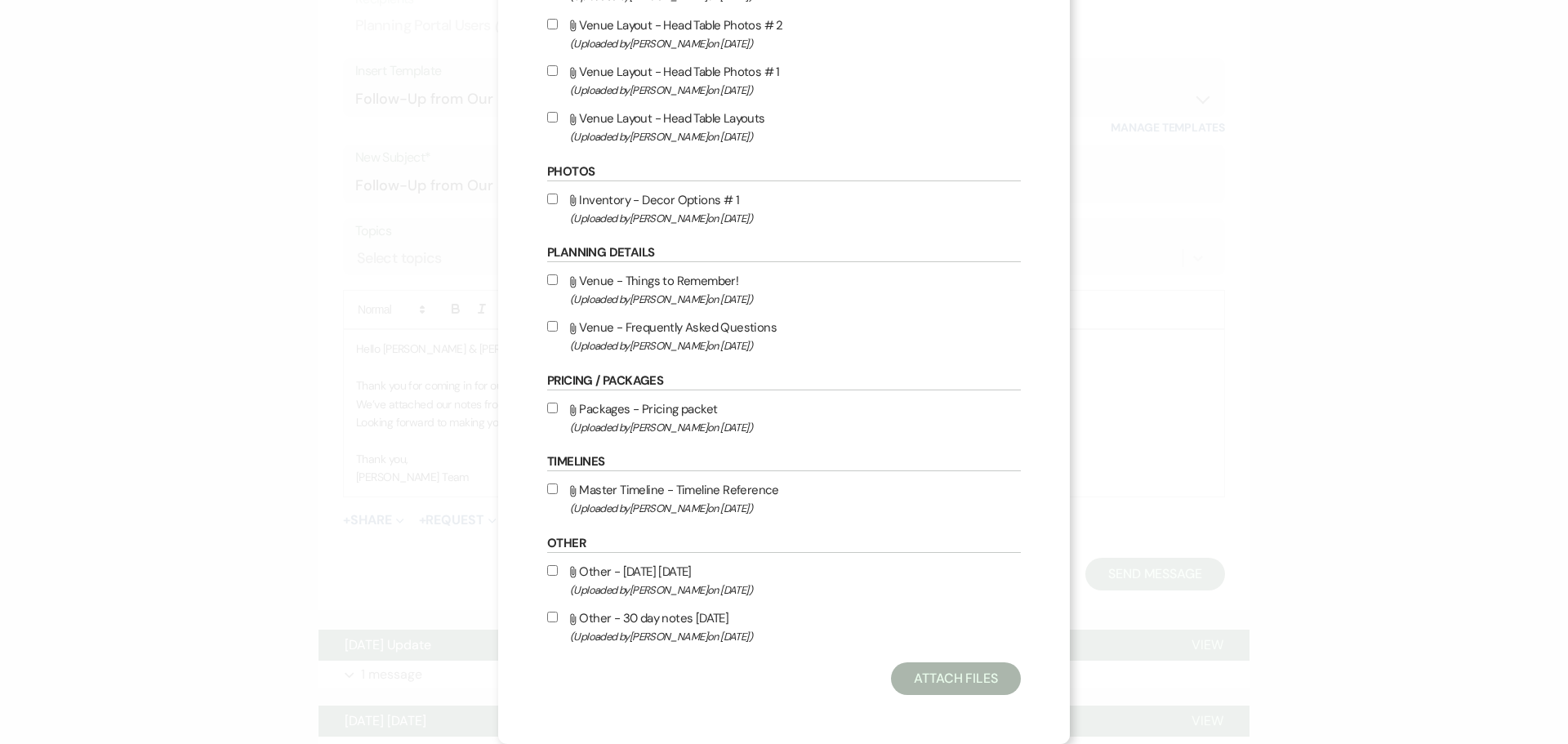
click at [547, 616] on input "Attach File Other - 30 day notes [DATE] (Uploaded by [PERSON_NAME] on [DATE] )" at bounding box center [552, 616] width 10 height 10
checkbox input "true"
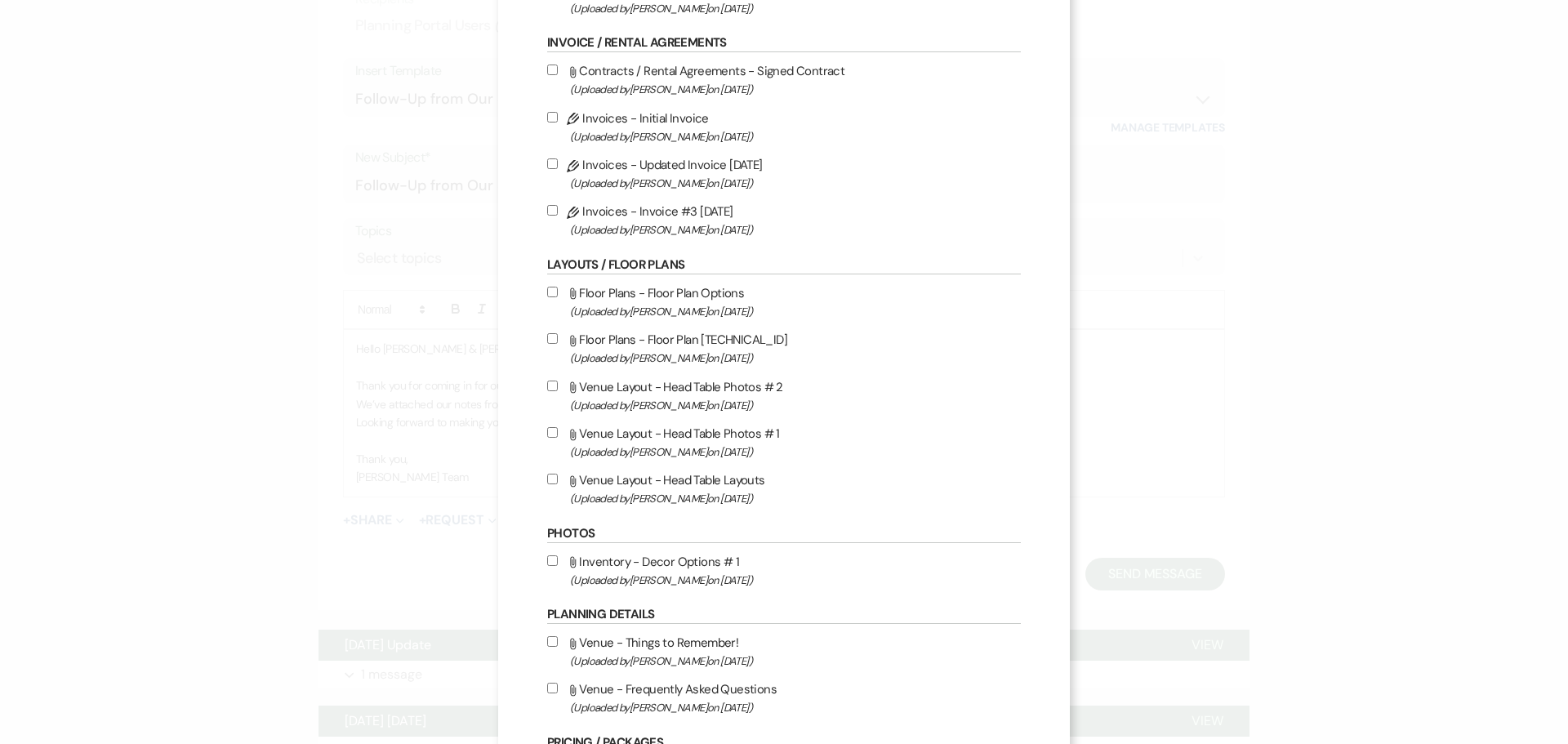
scroll to position [131, 0]
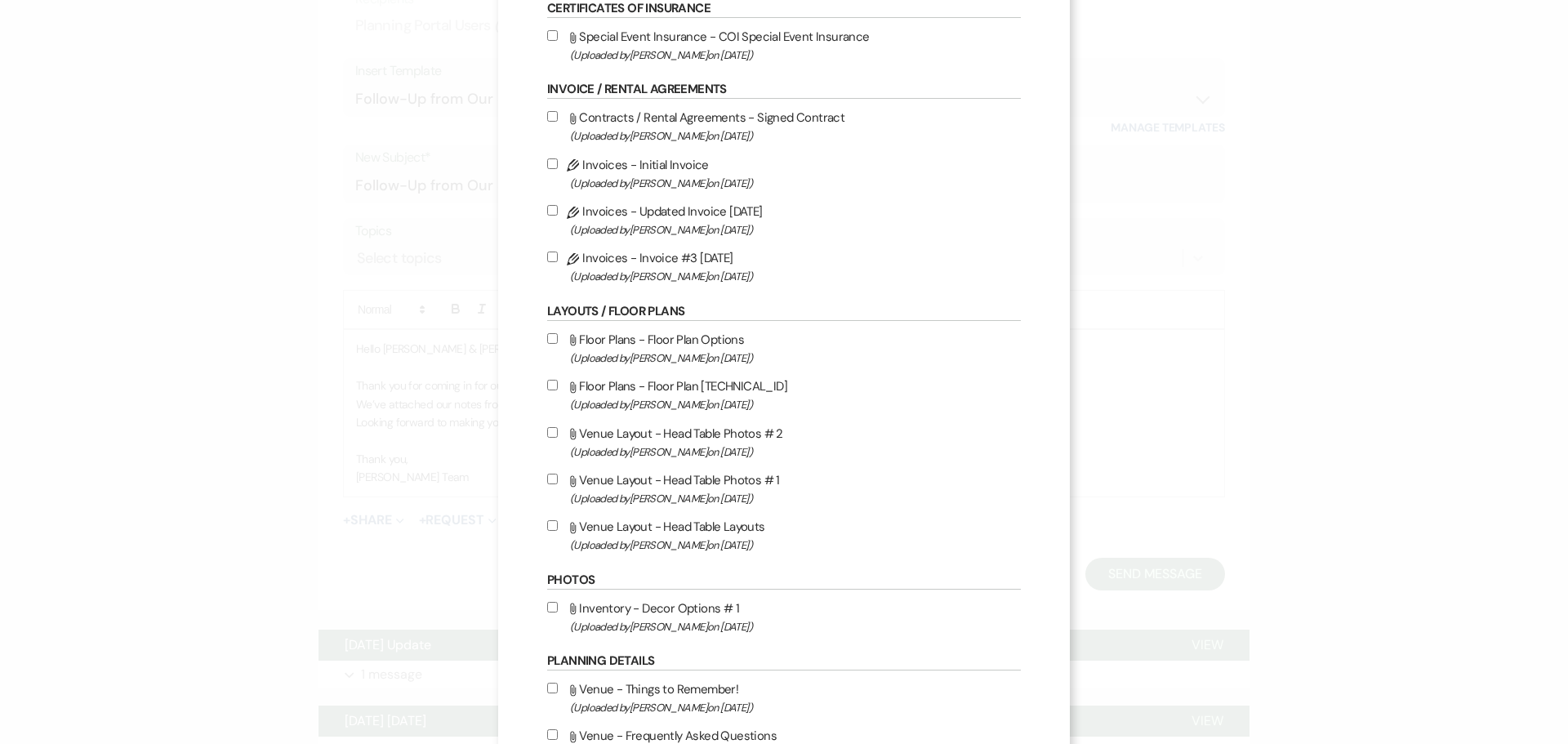
click at [547, 383] on input "Attach File Floor Plans - Floor Plan [TECHNICAL_ID] (Uploaded by [PERSON_NAME] …" at bounding box center [552, 385] width 10 height 10
checkbox input "true"
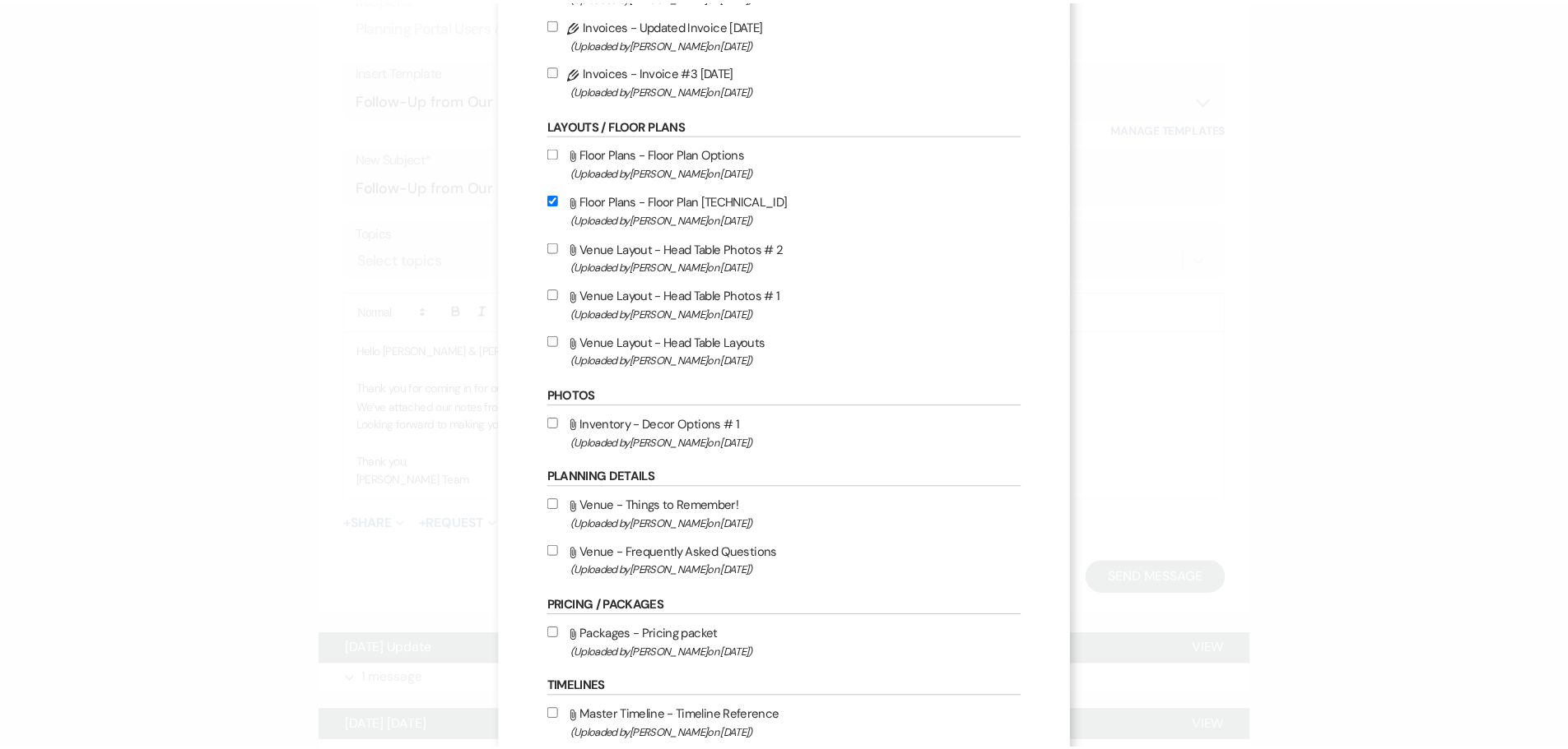
scroll to position [544, 0]
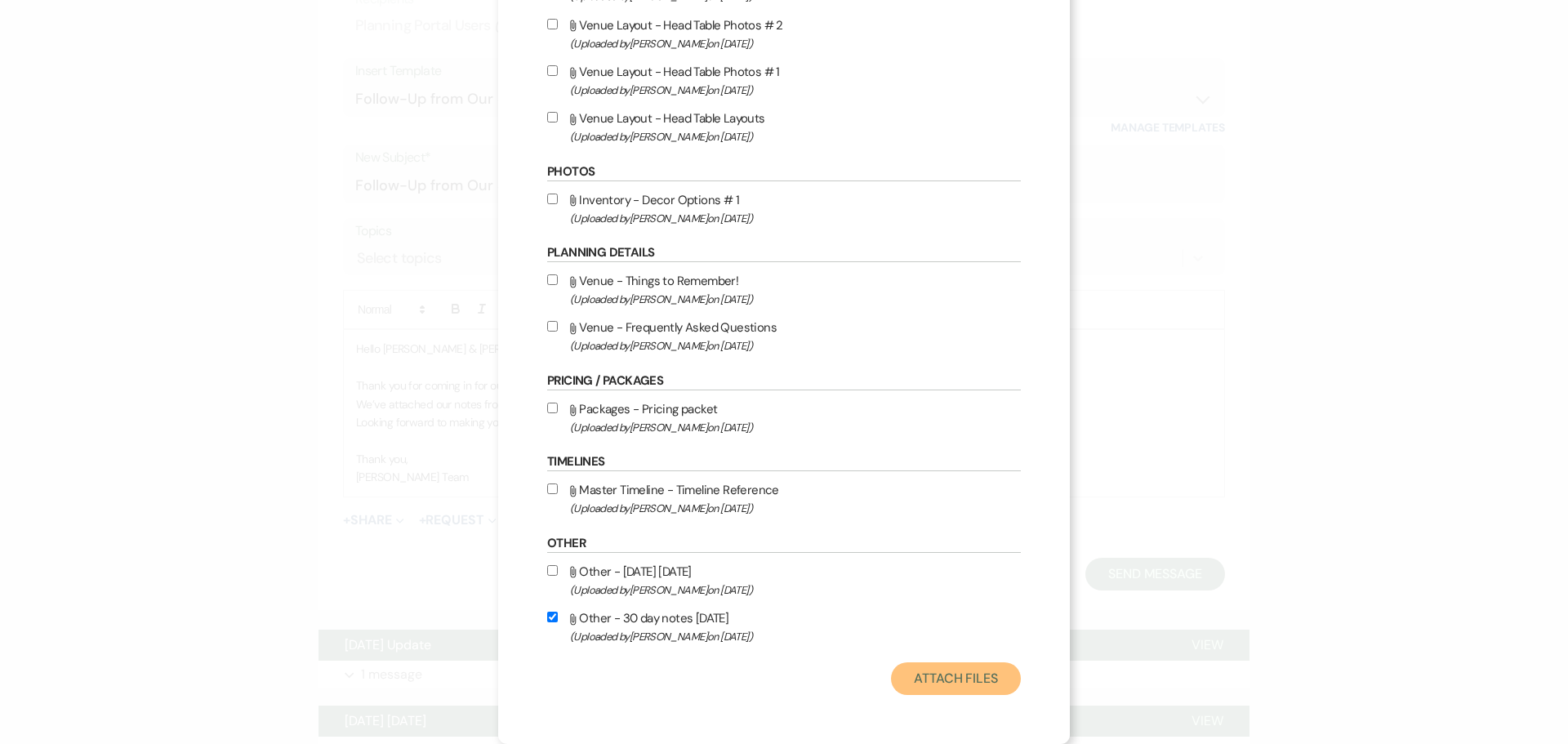
click at [907, 673] on button "Attach Files" at bounding box center [956, 679] width 130 height 33
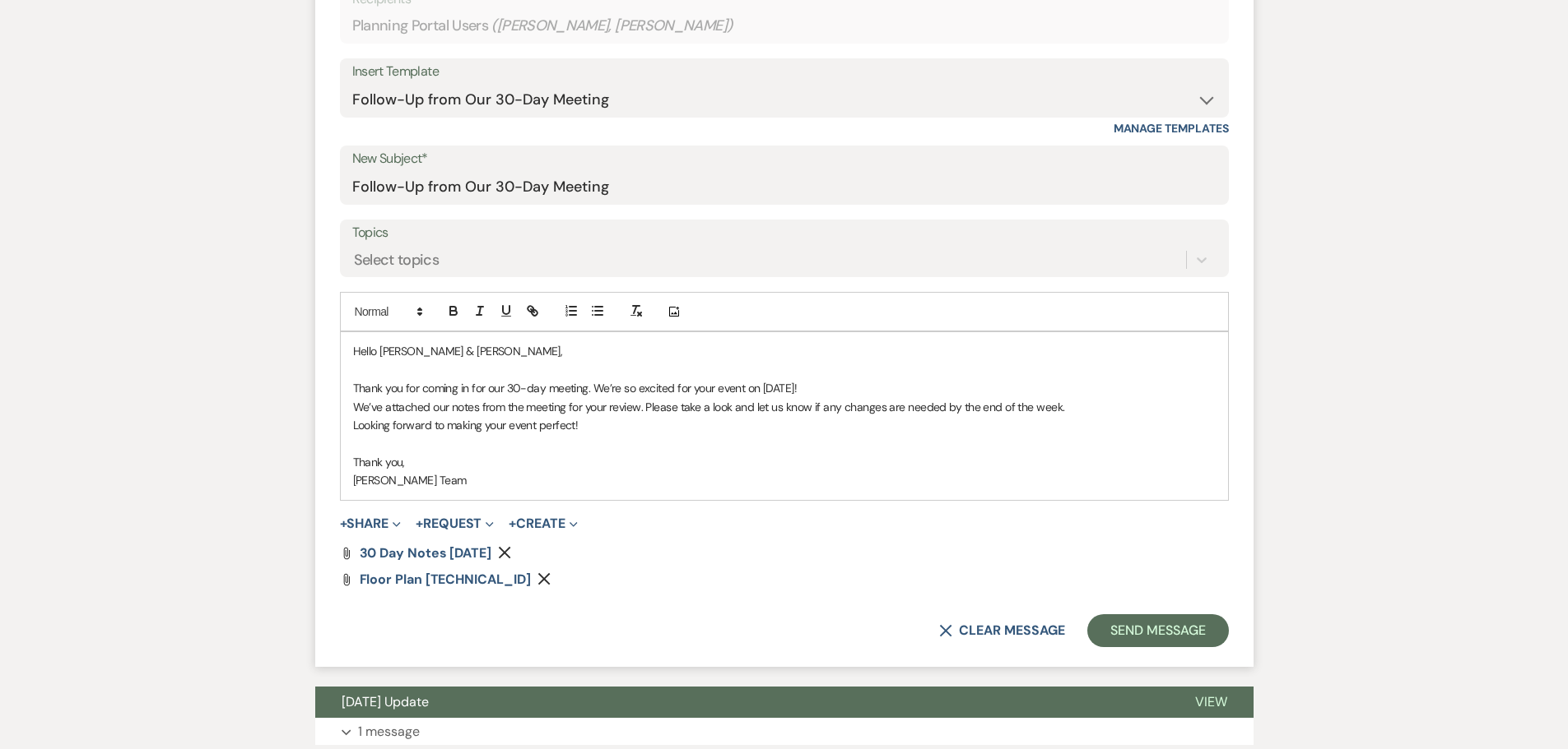
click at [641, 415] on p "We’ve attached our notes from the meeting for your review. Please take a look a…" at bounding box center [784, 407] width 863 height 18
click at [672, 452] on p "To enrich screen reader interactions, please activate Accessibility in Grammarl…" at bounding box center [784, 442] width 863 height 18
click at [519, 433] on p "Looking forward to making your event perfect!" at bounding box center [784, 425] width 863 height 18
click at [729, 390] on p "Thank you for coming in for our 30-day meeting. We’re so excited for your event…" at bounding box center [784, 388] width 863 height 18
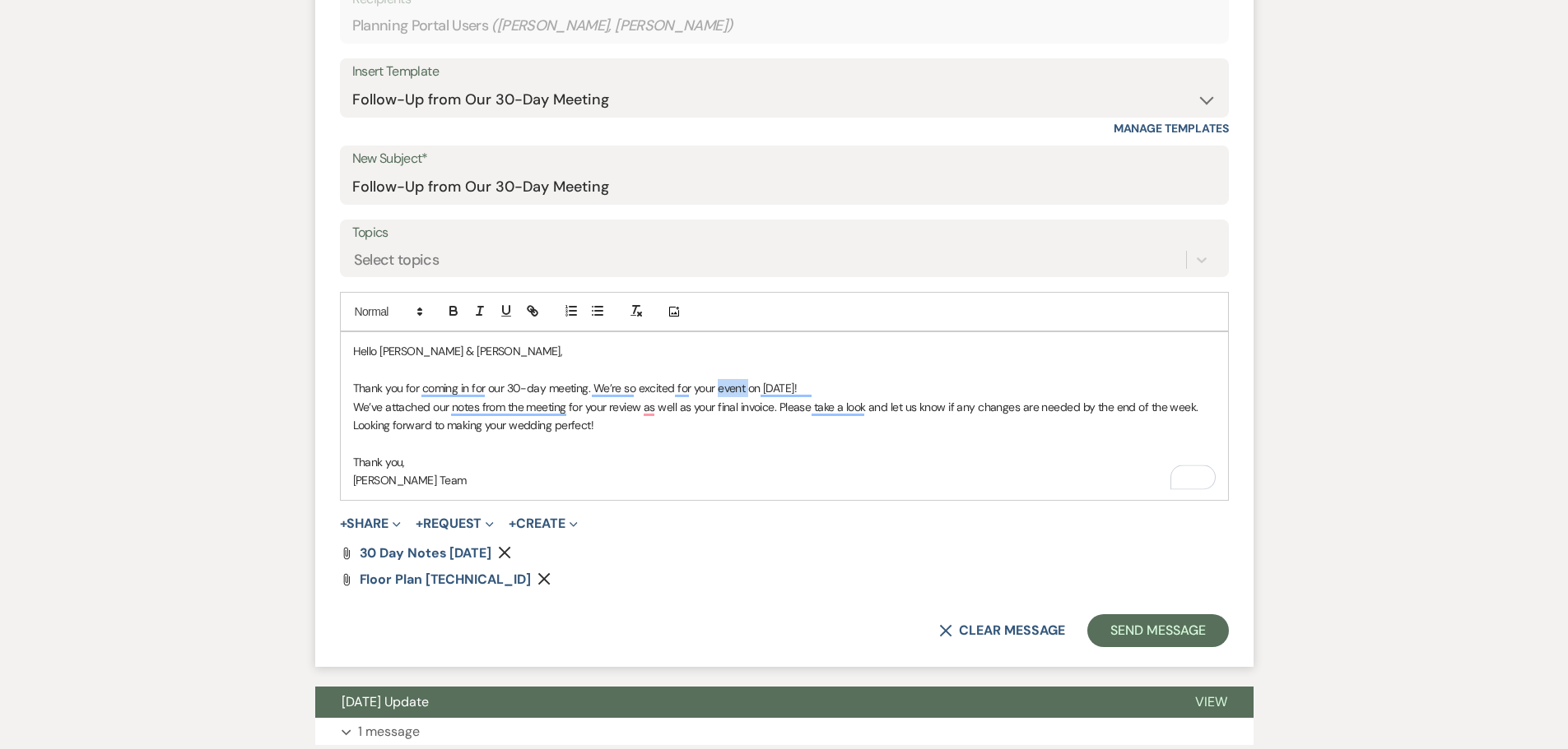
click at [729, 390] on p "Thank you for coming in for our 30-day meeting. We’re so excited for your event…" at bounding box center [784, 388] width 863 height 18
click at [671, 425] on p "Looking forward to making your wedding perfect!" at bounding box center [784, 425] width 863 height 18
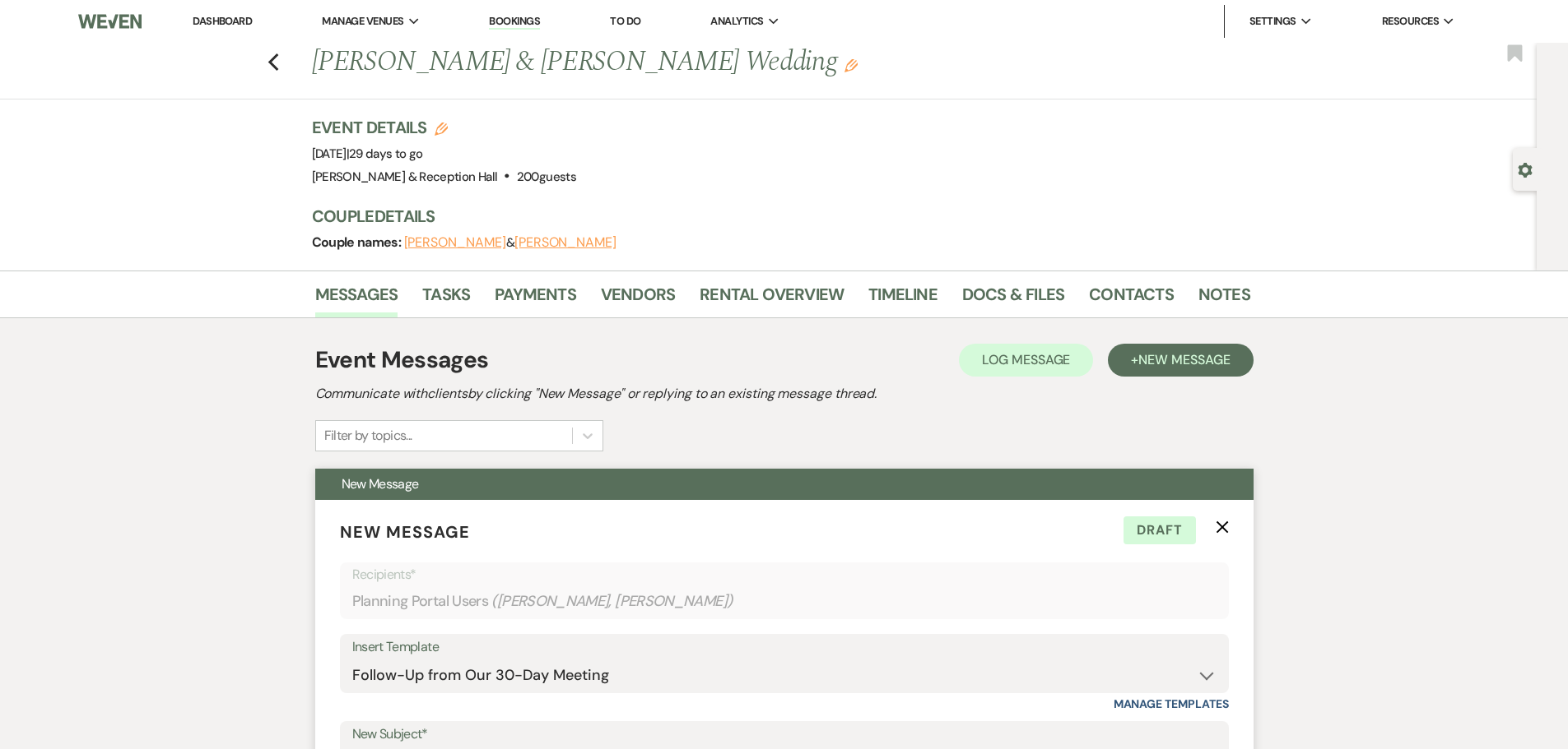
scroll to position [329, 0]
